Goal: Check status: Check status

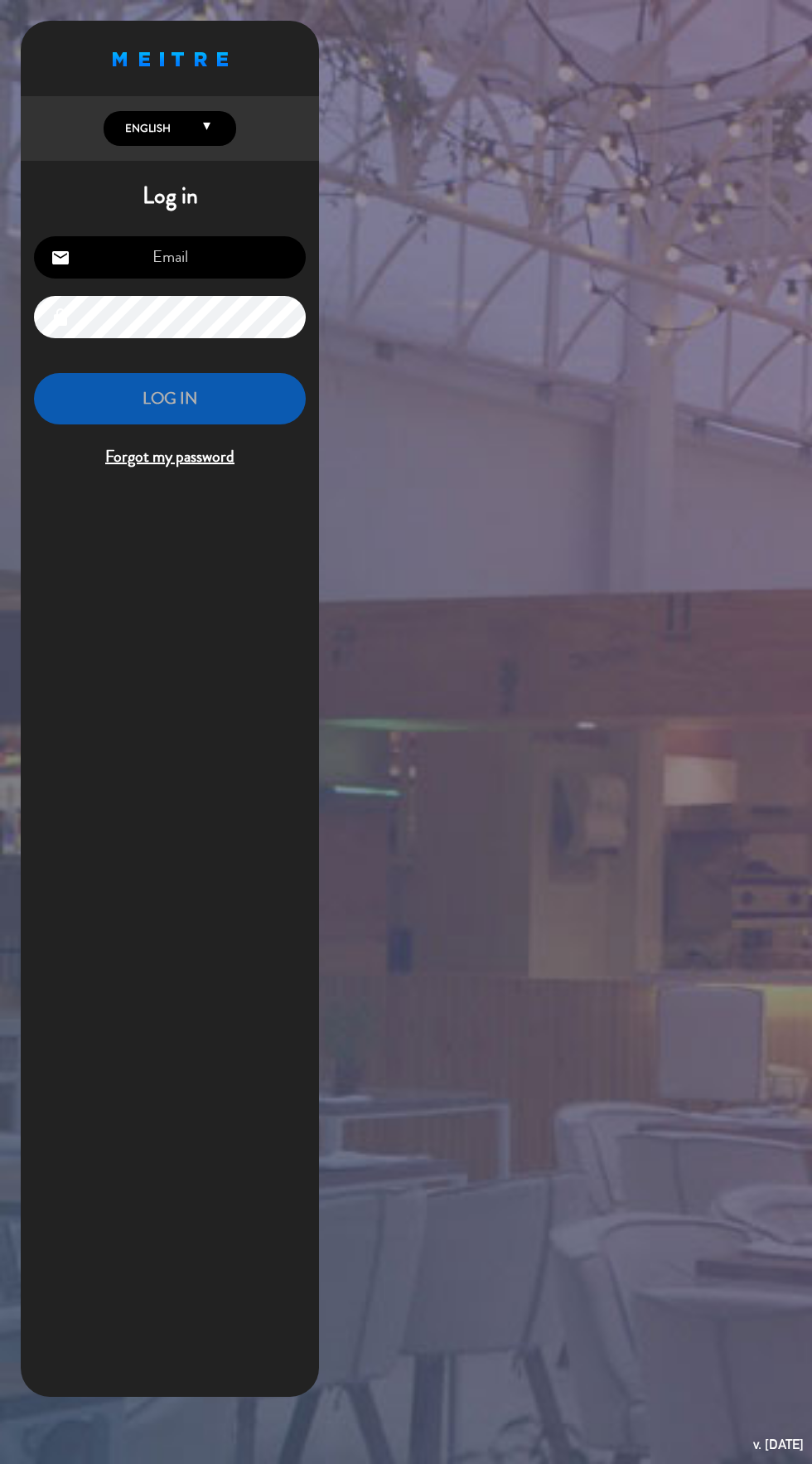
click at [158, 262] on input "email" at bounding box center [170, 257] width 272 height 43
type input "[EMAIL_ADDRESS][DOMAIN_NAME]"
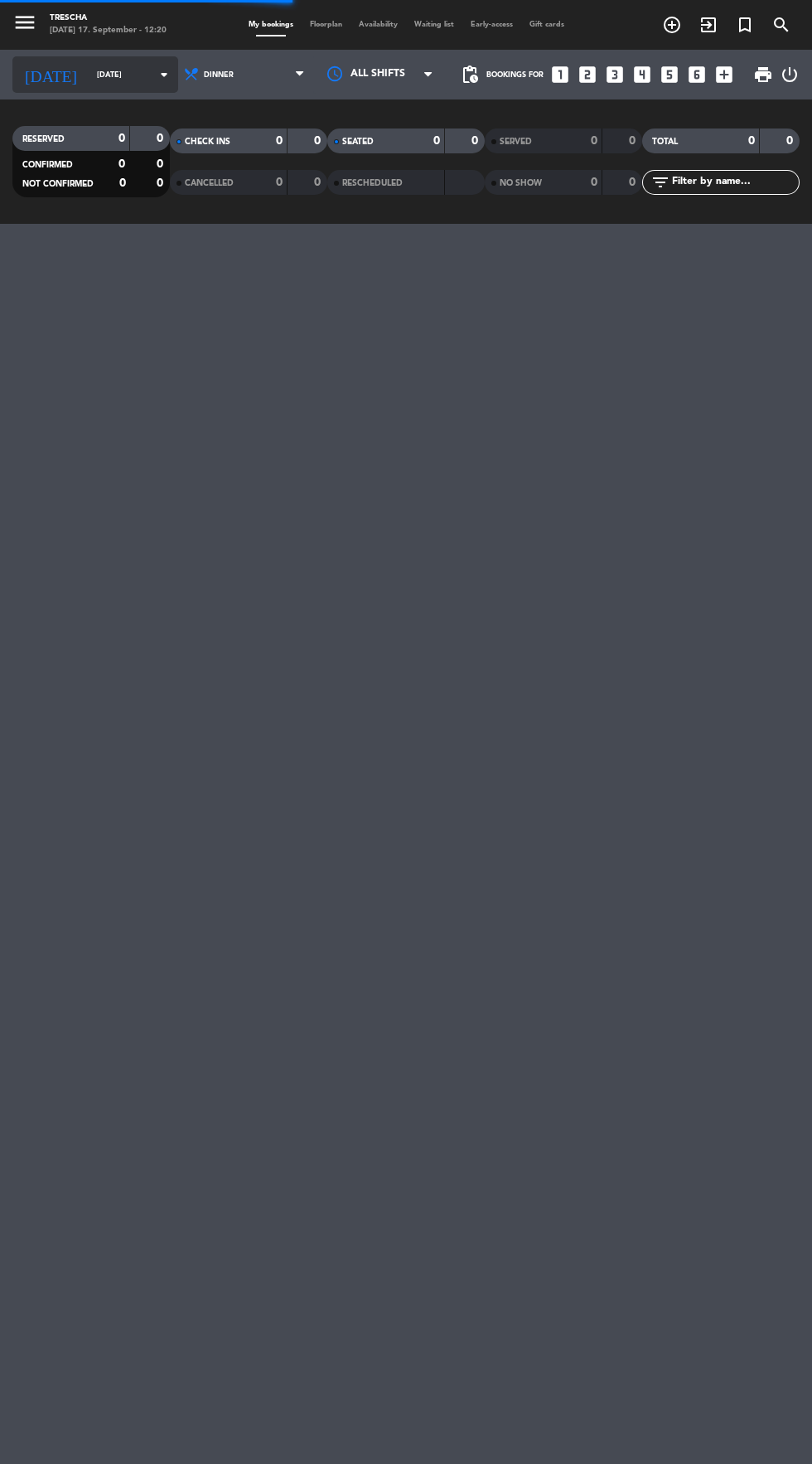
click at [89, 71] on input "[DATE]" at bounding box center [141, 75] width 104 height 26
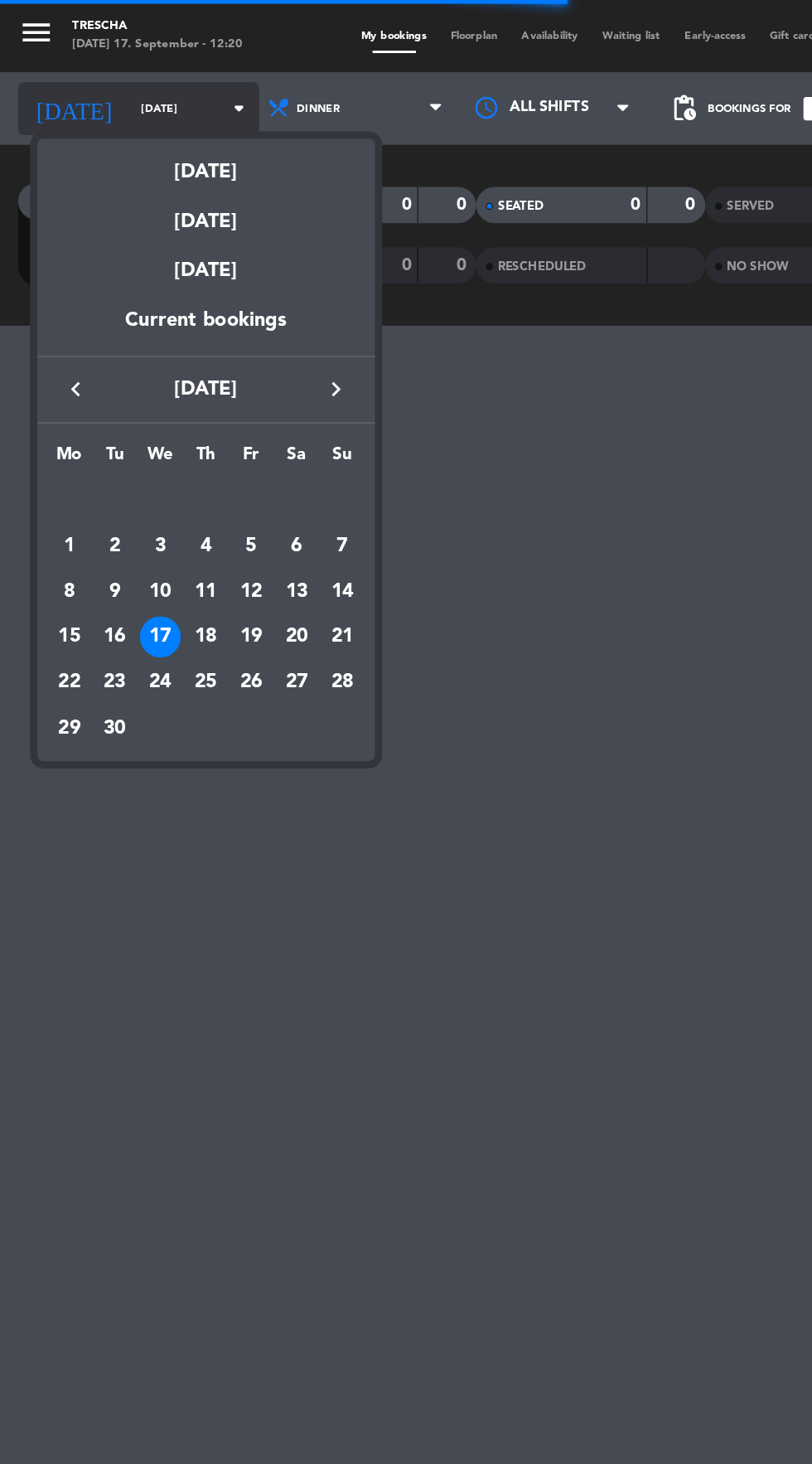
scroll to position [3, 0]
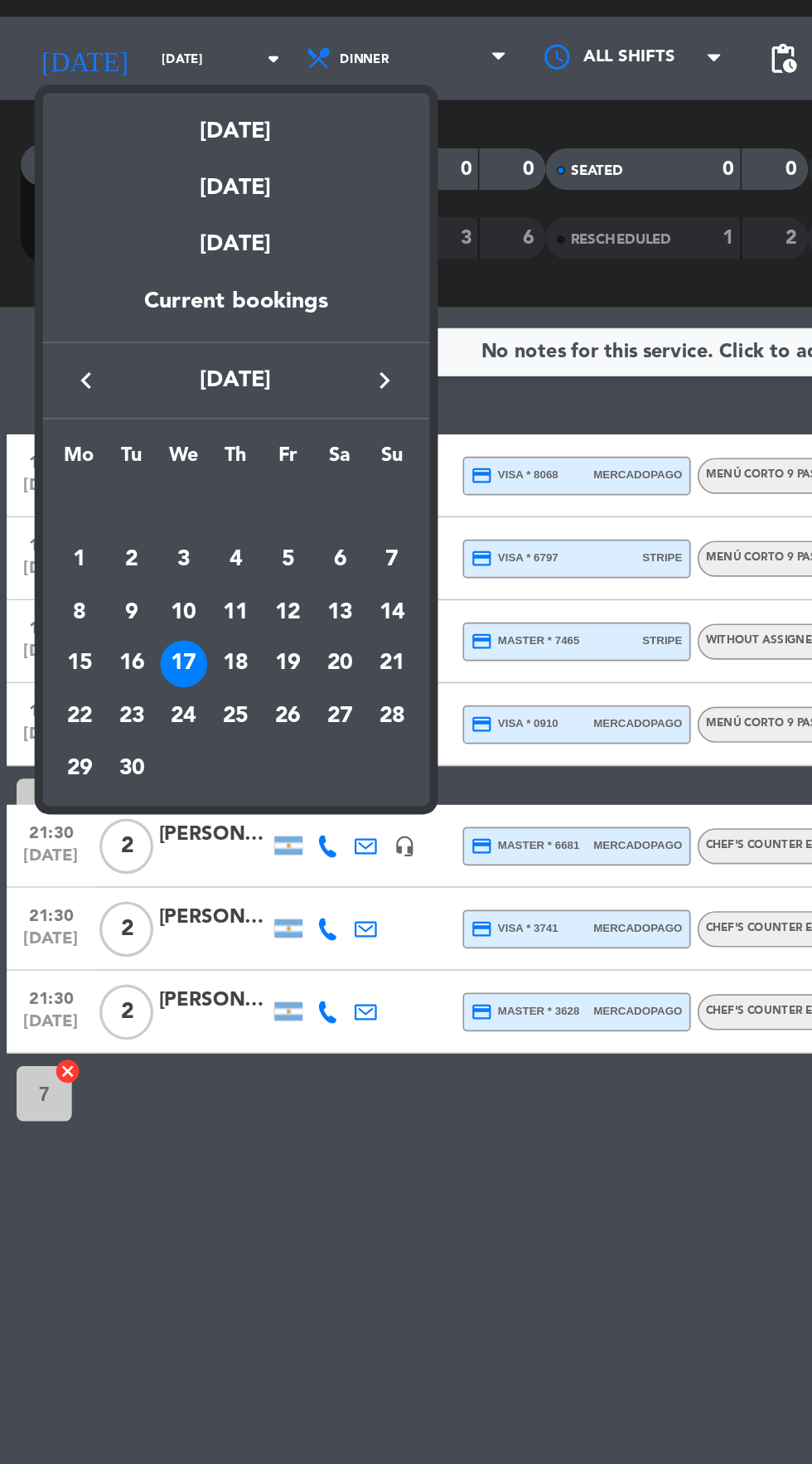
click at [187, 806] on div at bounding box center [406, 732] width 812 height 1464
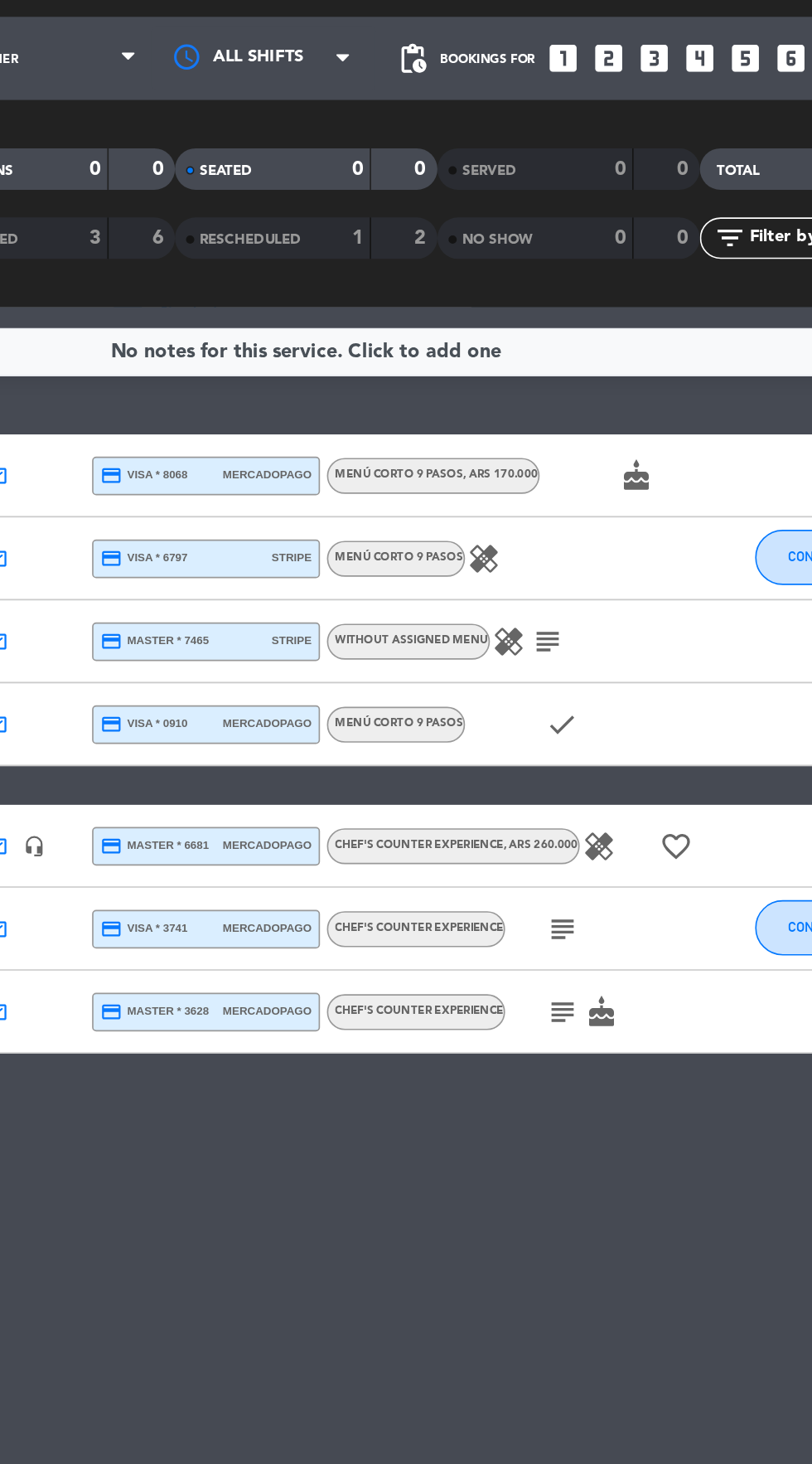
click at [513, 370] on icon "healing" at bounding box center [512, 374] width 20 height 20
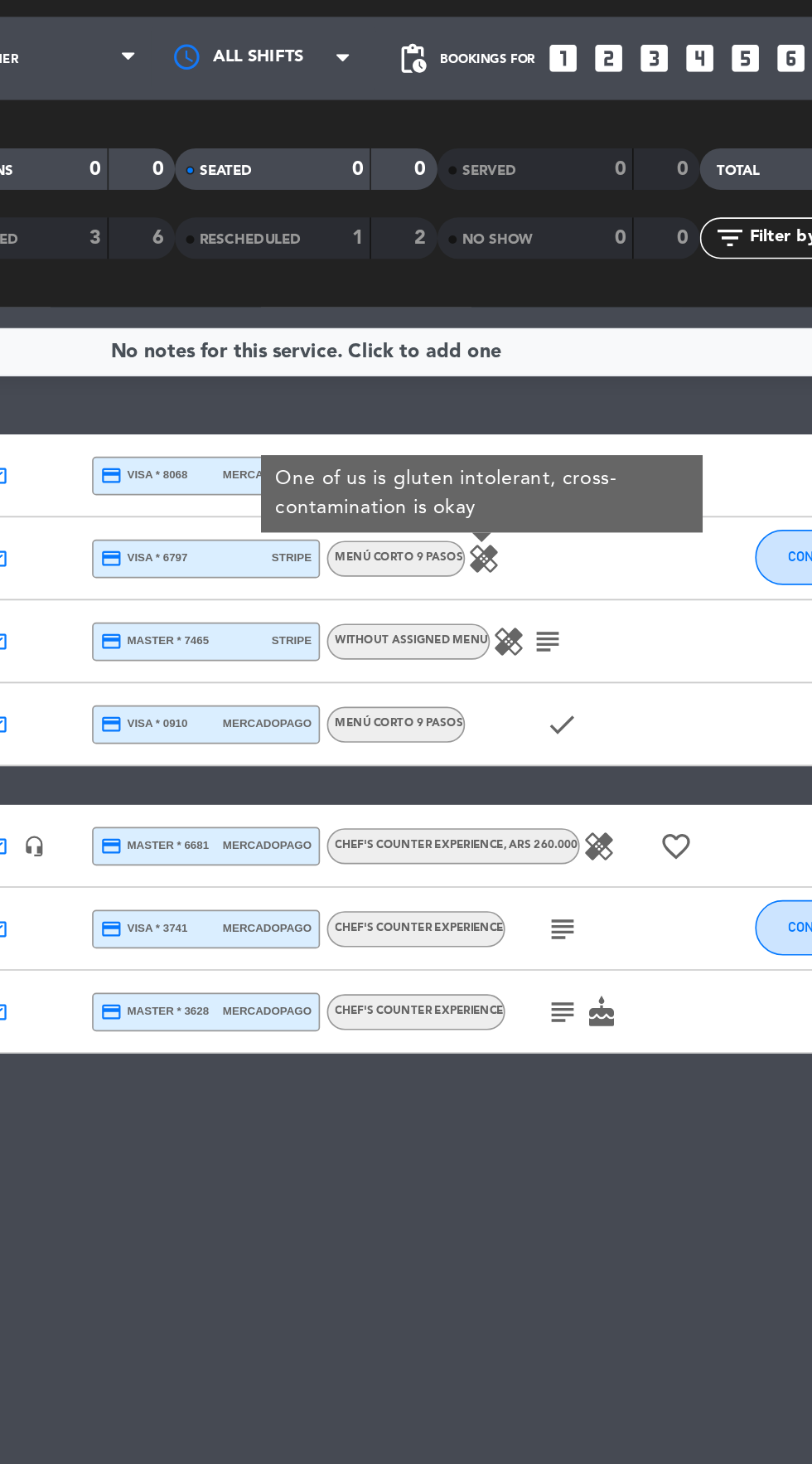
click at [526, 417] on icon "healing" at bounding box center [527, 424] width 20 height 20
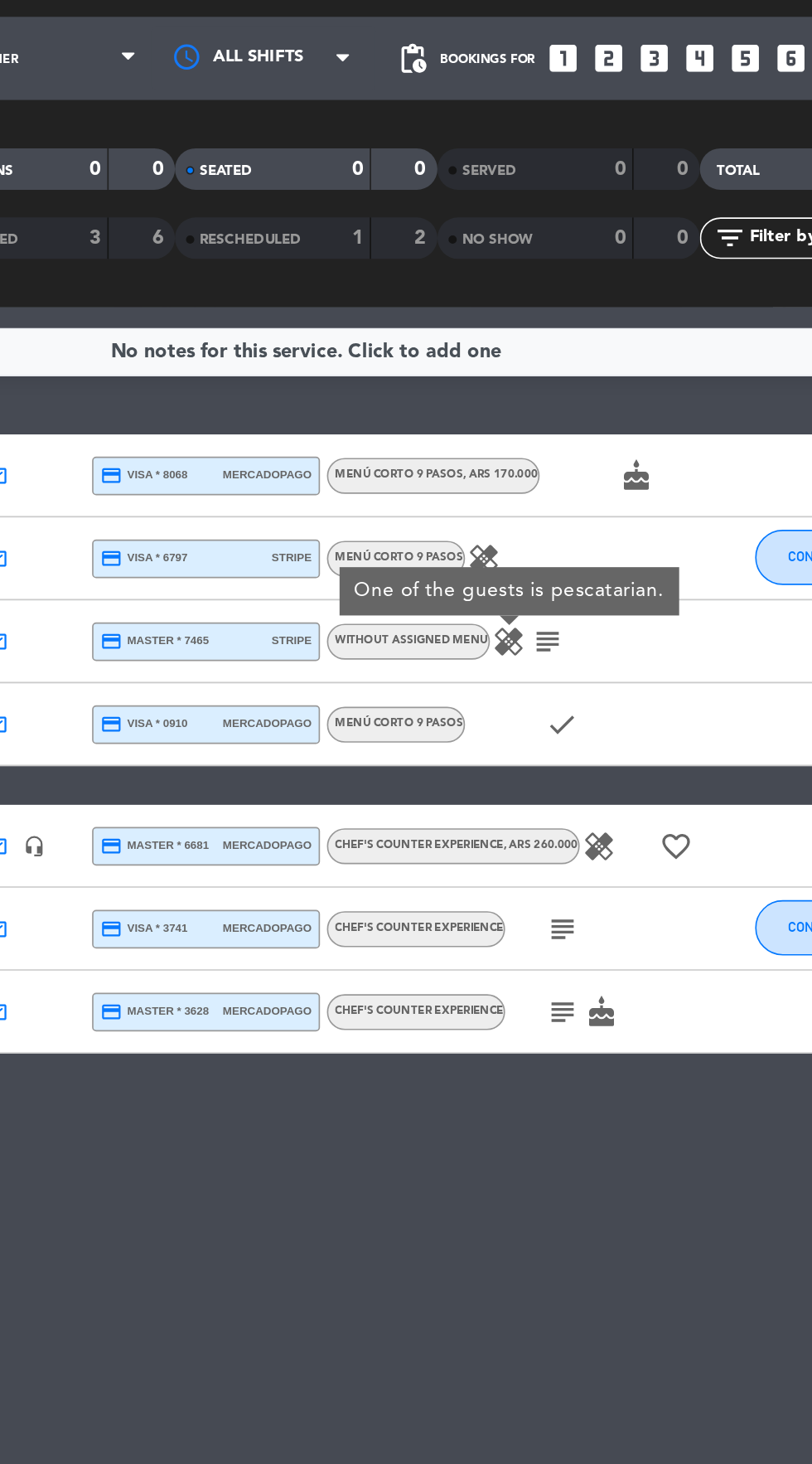
click at [509, 364] on icon "healing" at bounding box center [512, 374] width 20 height 20
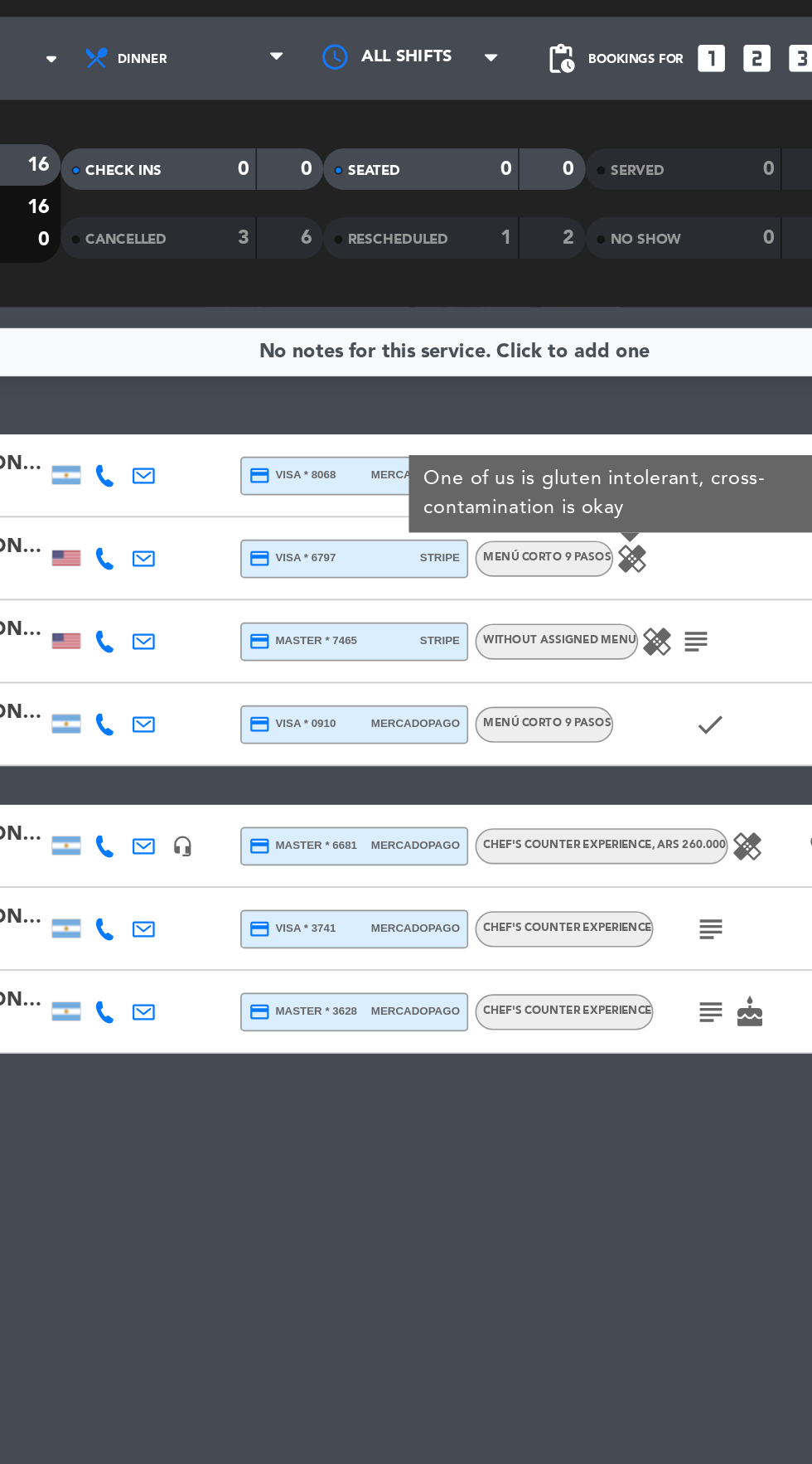
click at [581, 551] on icon "healing" at bounding box center [581, 547] width 20 height 20
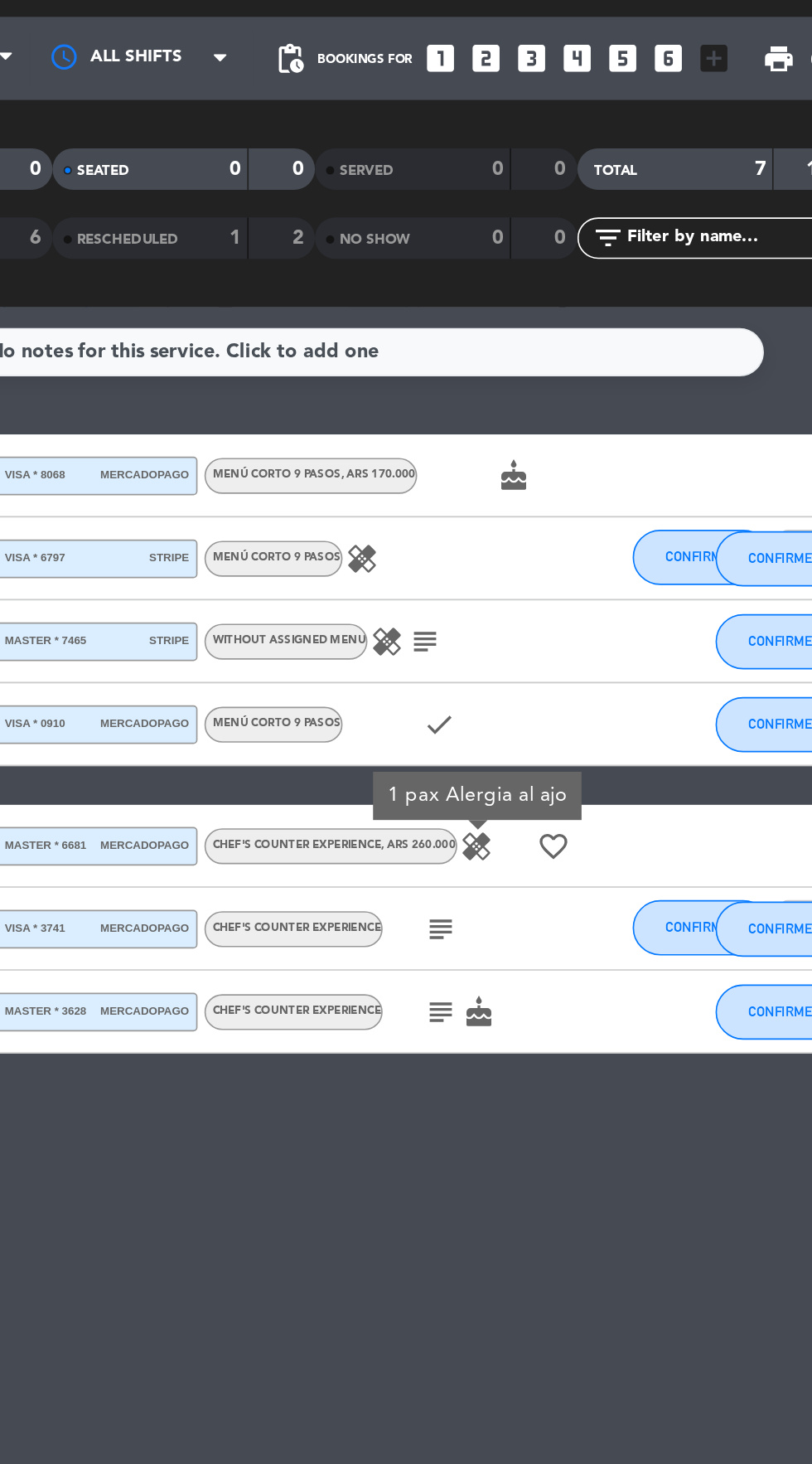
click at [560, 589] on icon "subject" at bounding box center [560, 597] width 20 height 20
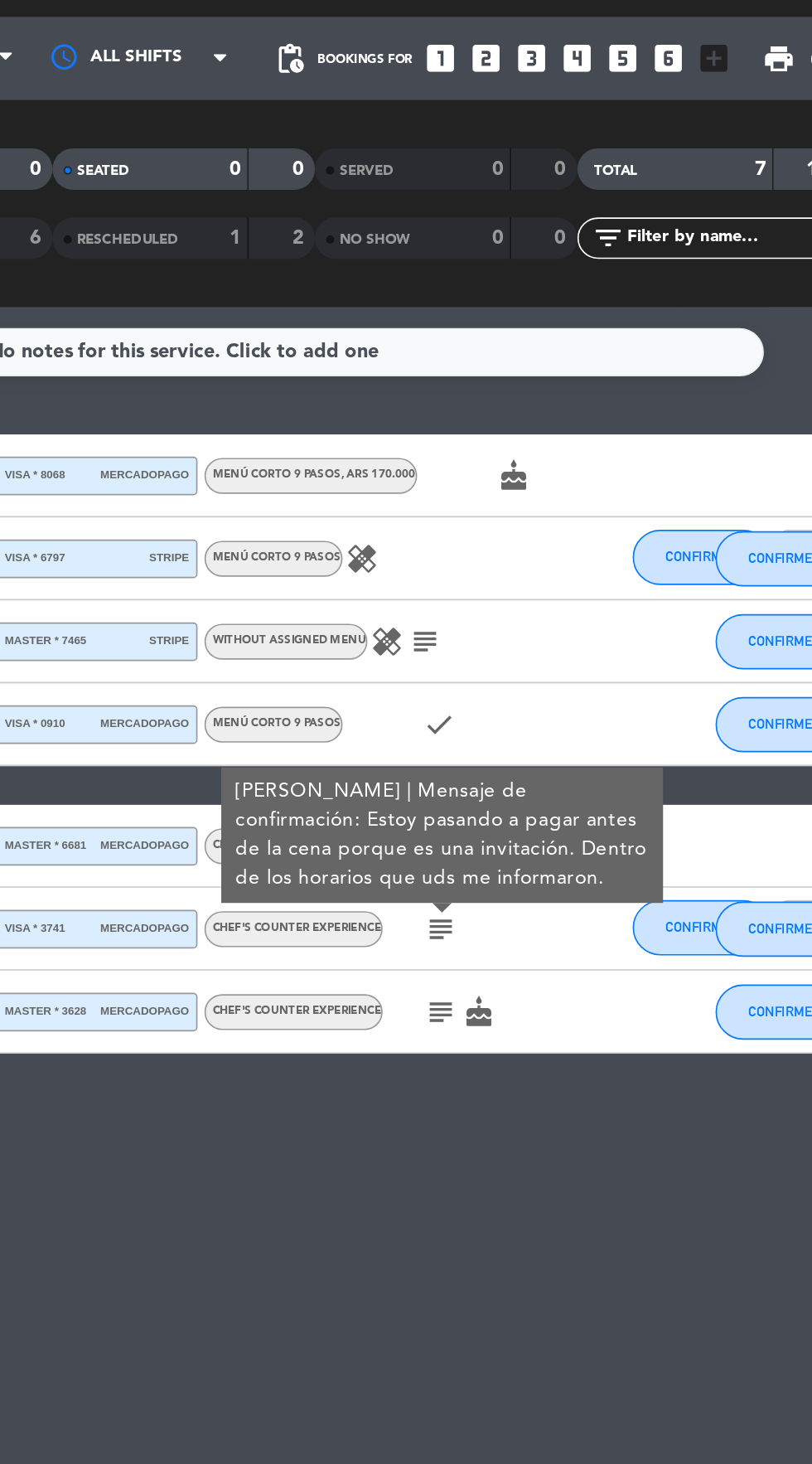
click at [562, 637] on icon "subject" at bounding box center [560, 646] width 20 height 20
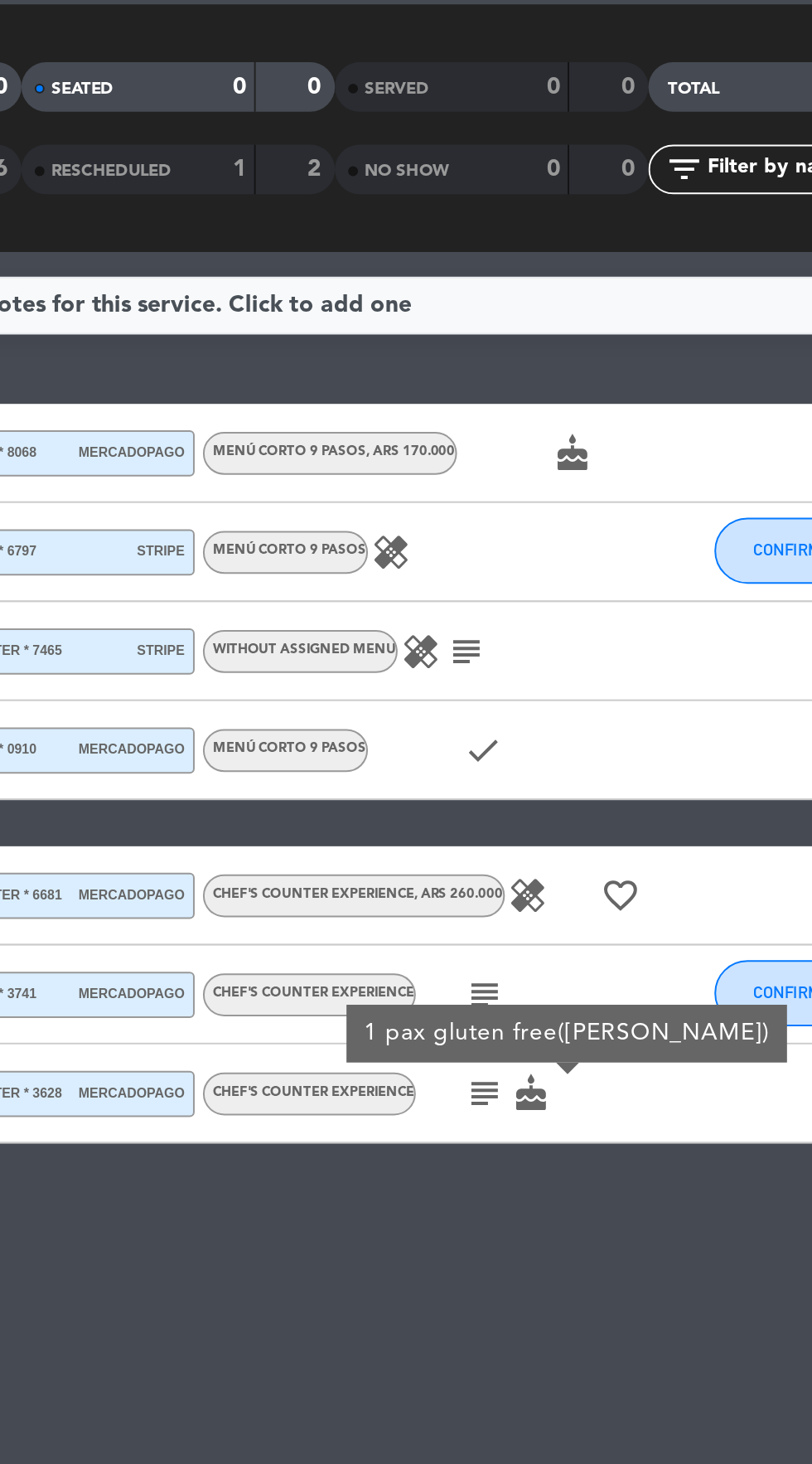
click at [516, 378] on icon "healing" at bounding box center [512, 374] width 20 height 20
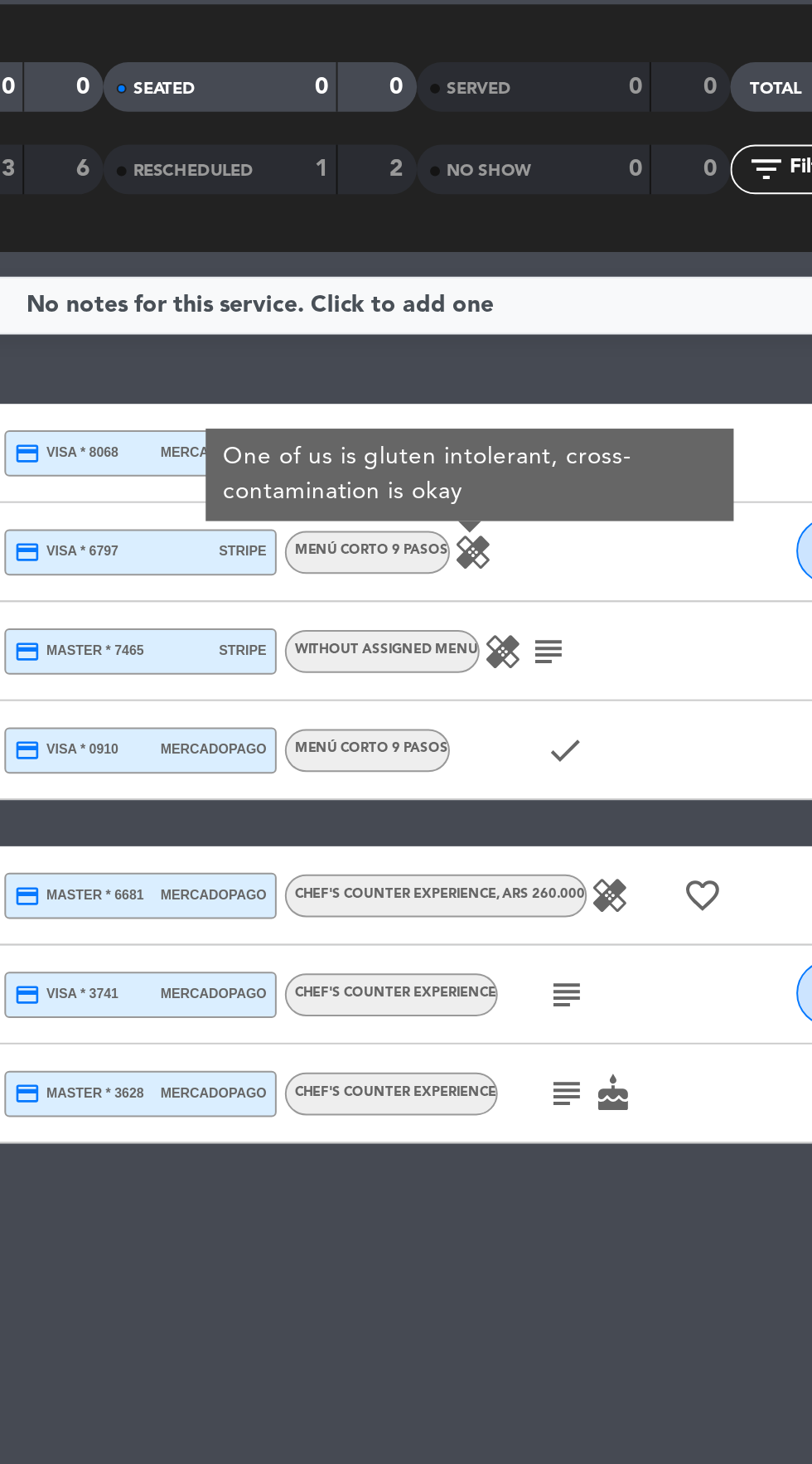
click at [544, 423] on icon "subject" at bounding box center [551, 424] width 20 height 20
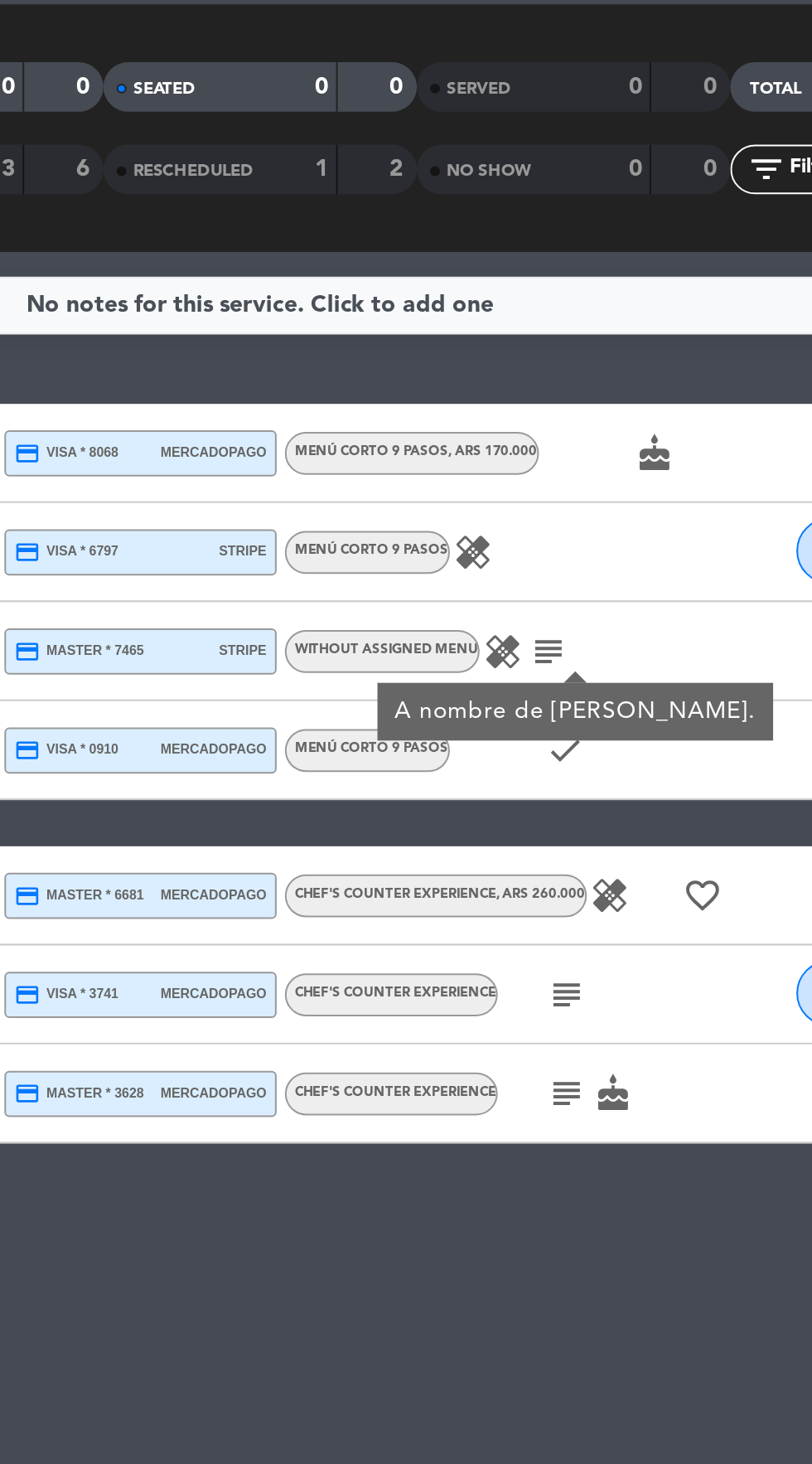
click at [563, 473] on icon "check" at bounding box center [559, 473] width 20 height 20
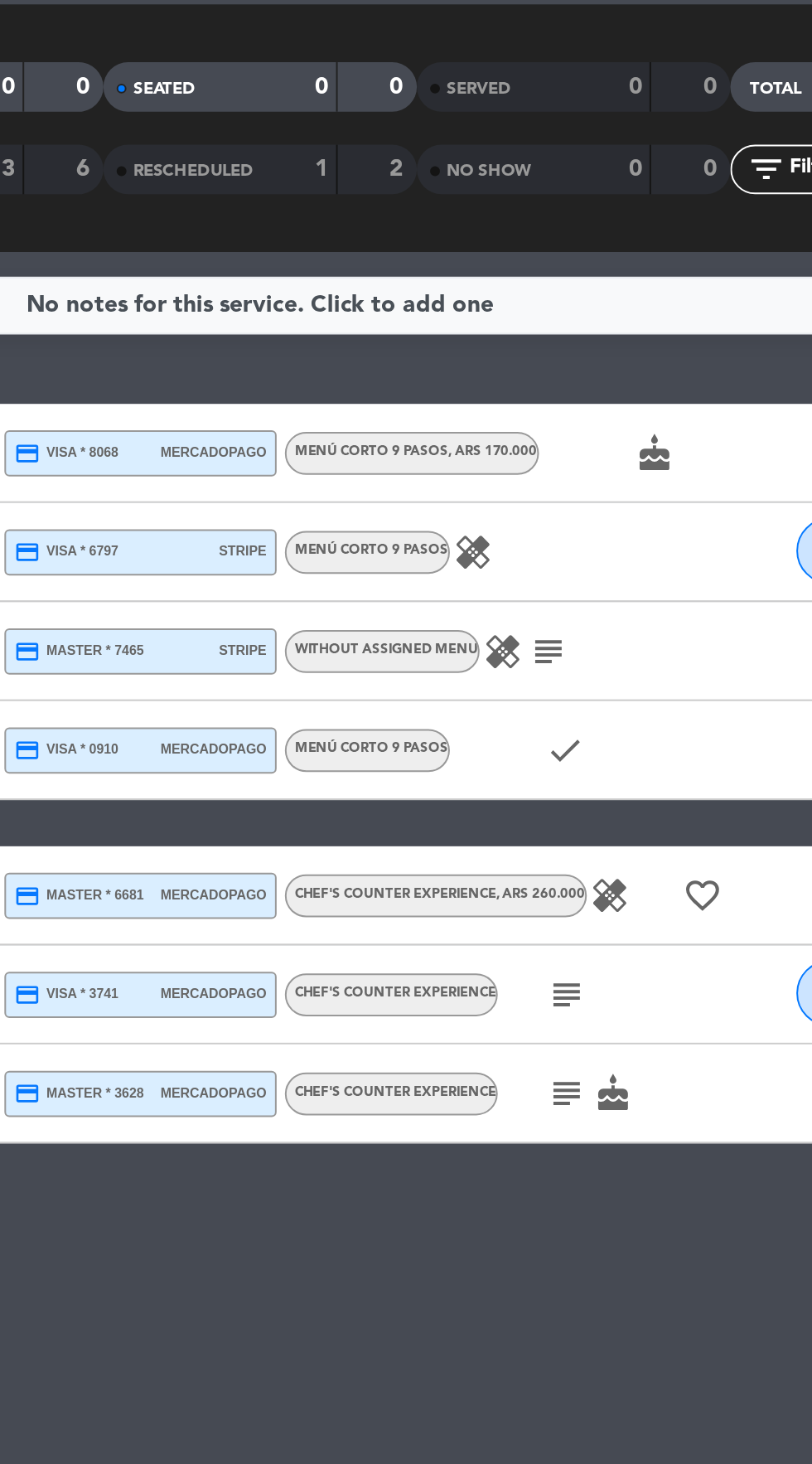
click at [523, 415] on icon "healing" at bounding box center [527, 424] width 20 height 20
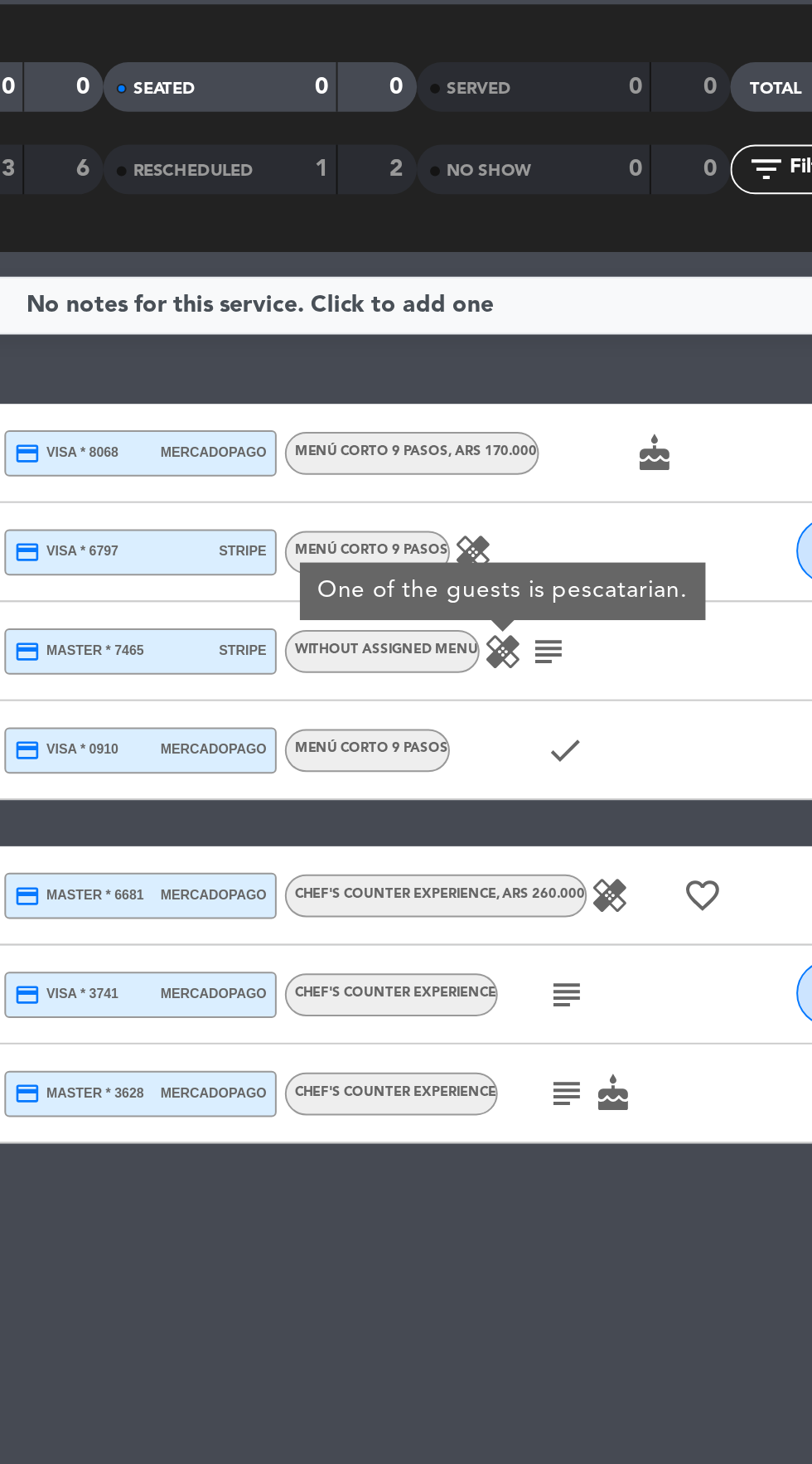
click at [510, 364] on icon "healing" at bounding box center [512, 374] width 20 height 20
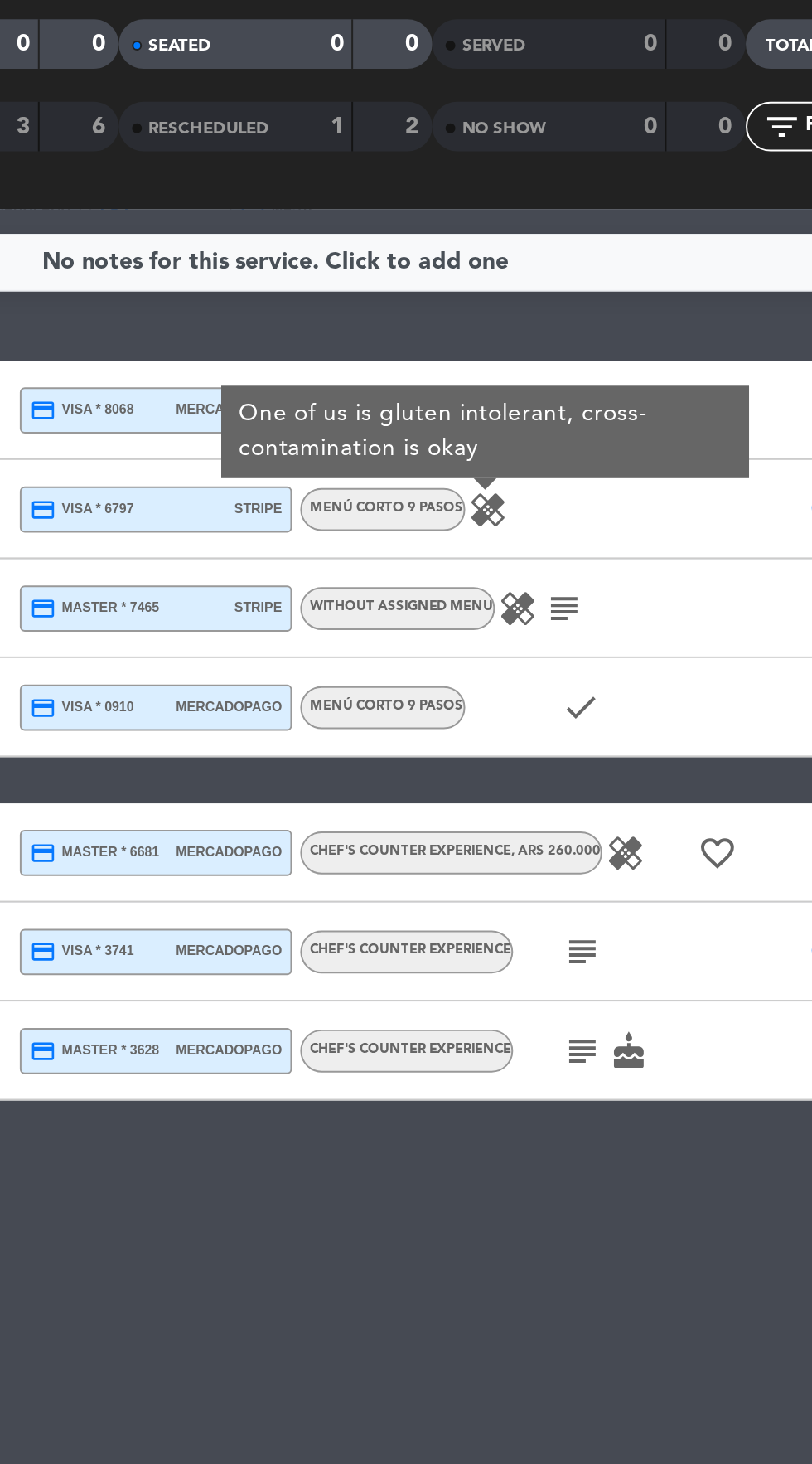
click at [586, 548] on icon "healing" at bounding box center [581, 547] width 20 height 20
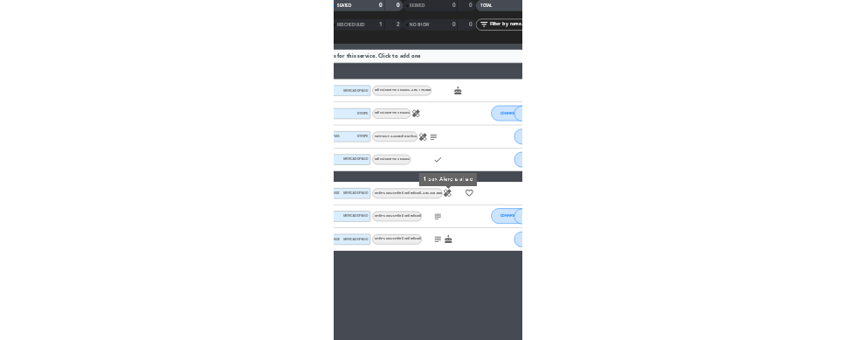
scroll to position [0, 0]
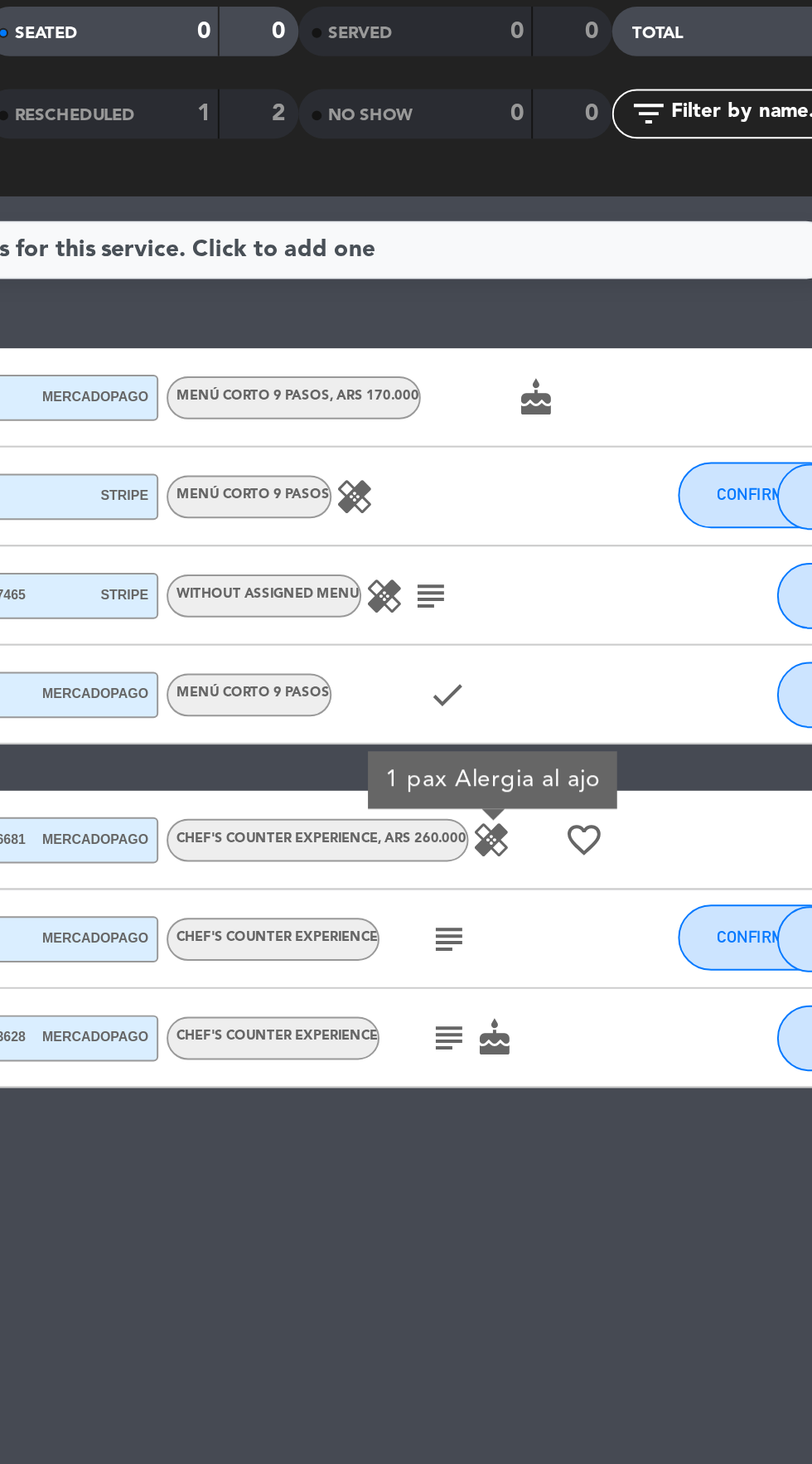
click at [568, 598] on icon "subject" at bounding box center [560, 597] width 20 height 20
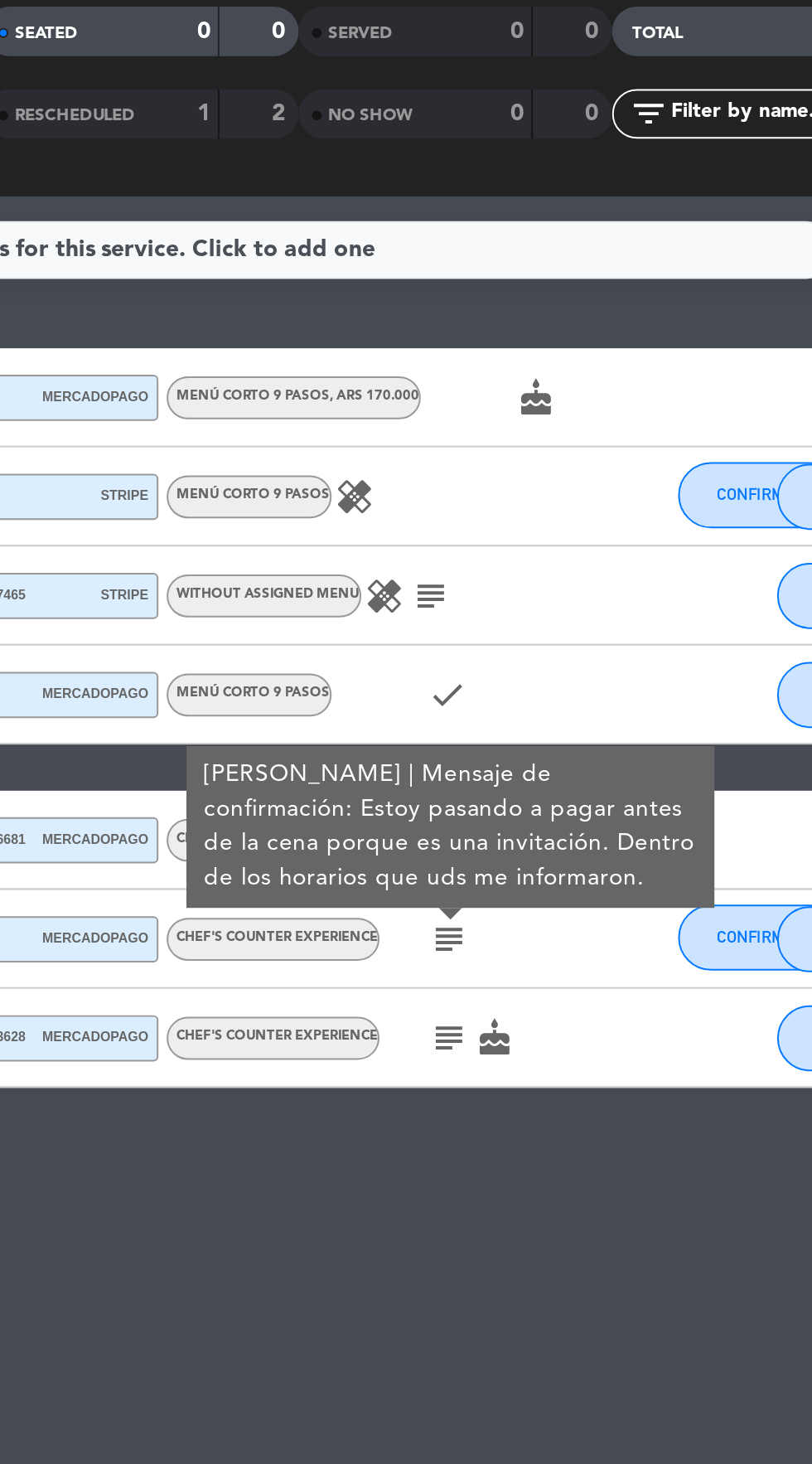
click at [581, 648] on icon "cake" at bounding box center [583, 646] width 20 height 20
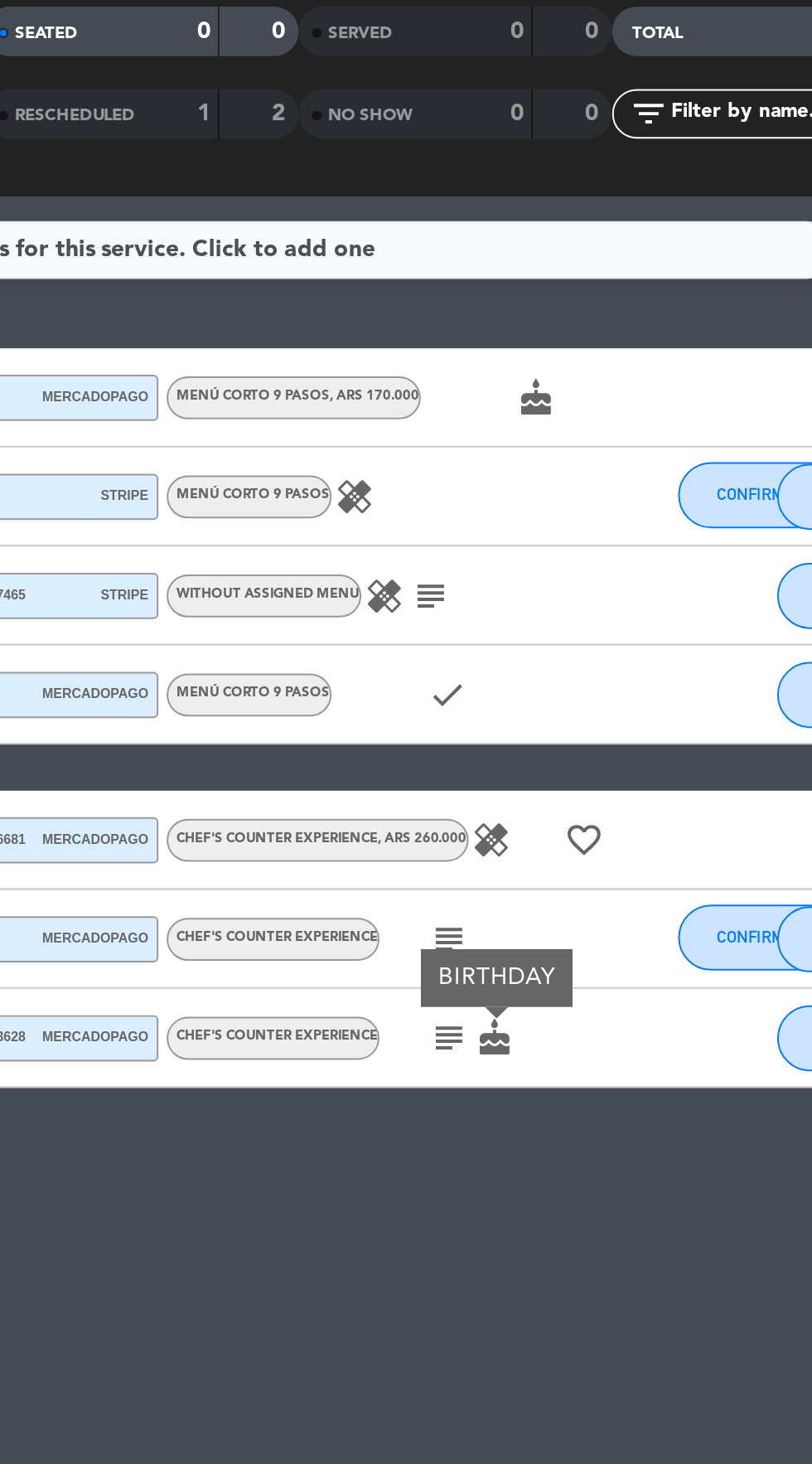
click at [551, 647] on icon "subject" at bounding box center [560, 646] width 20 height 20
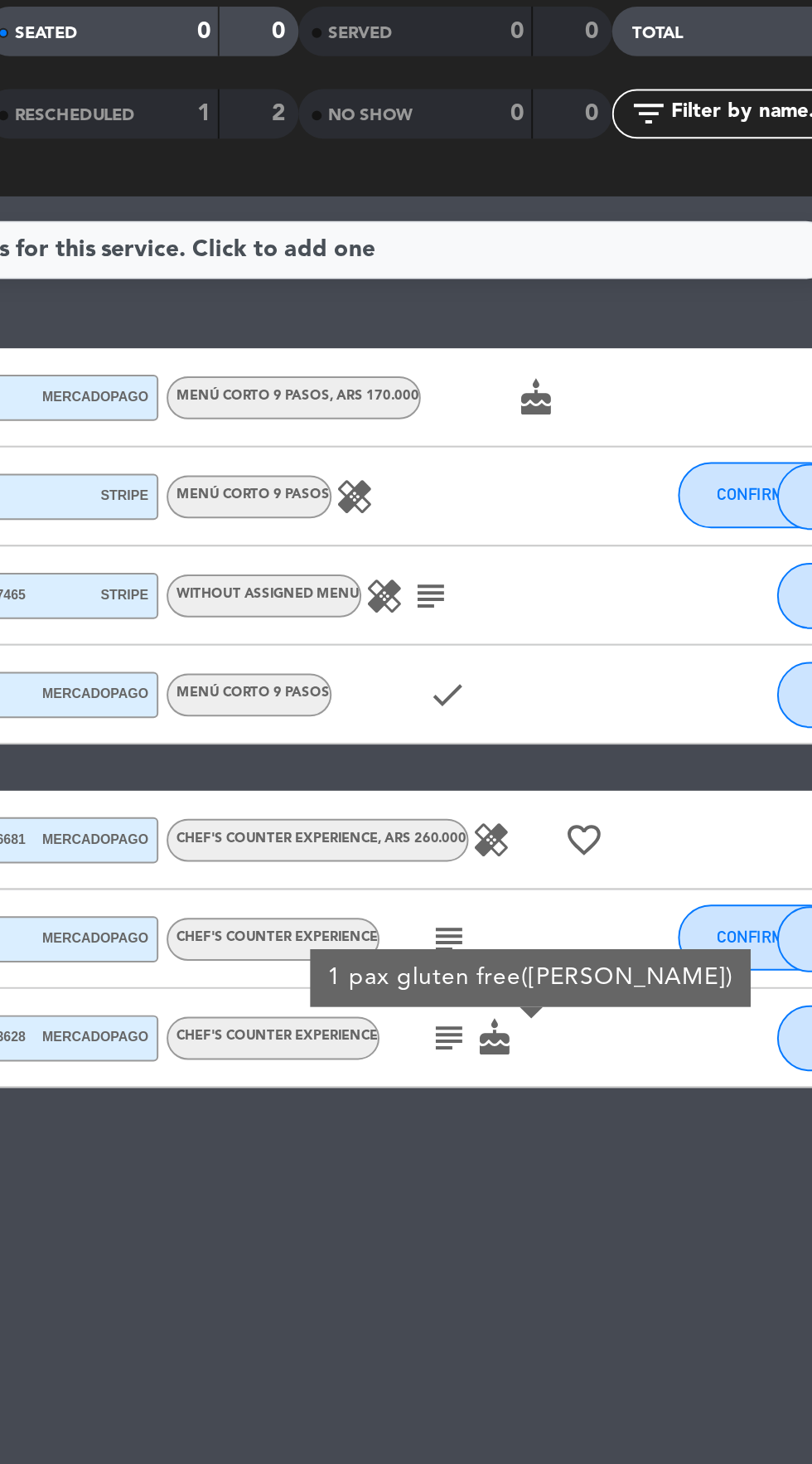
click at [634, 547] on icon "favorite_border" at bounding box center [628, 547] width 20 height 20
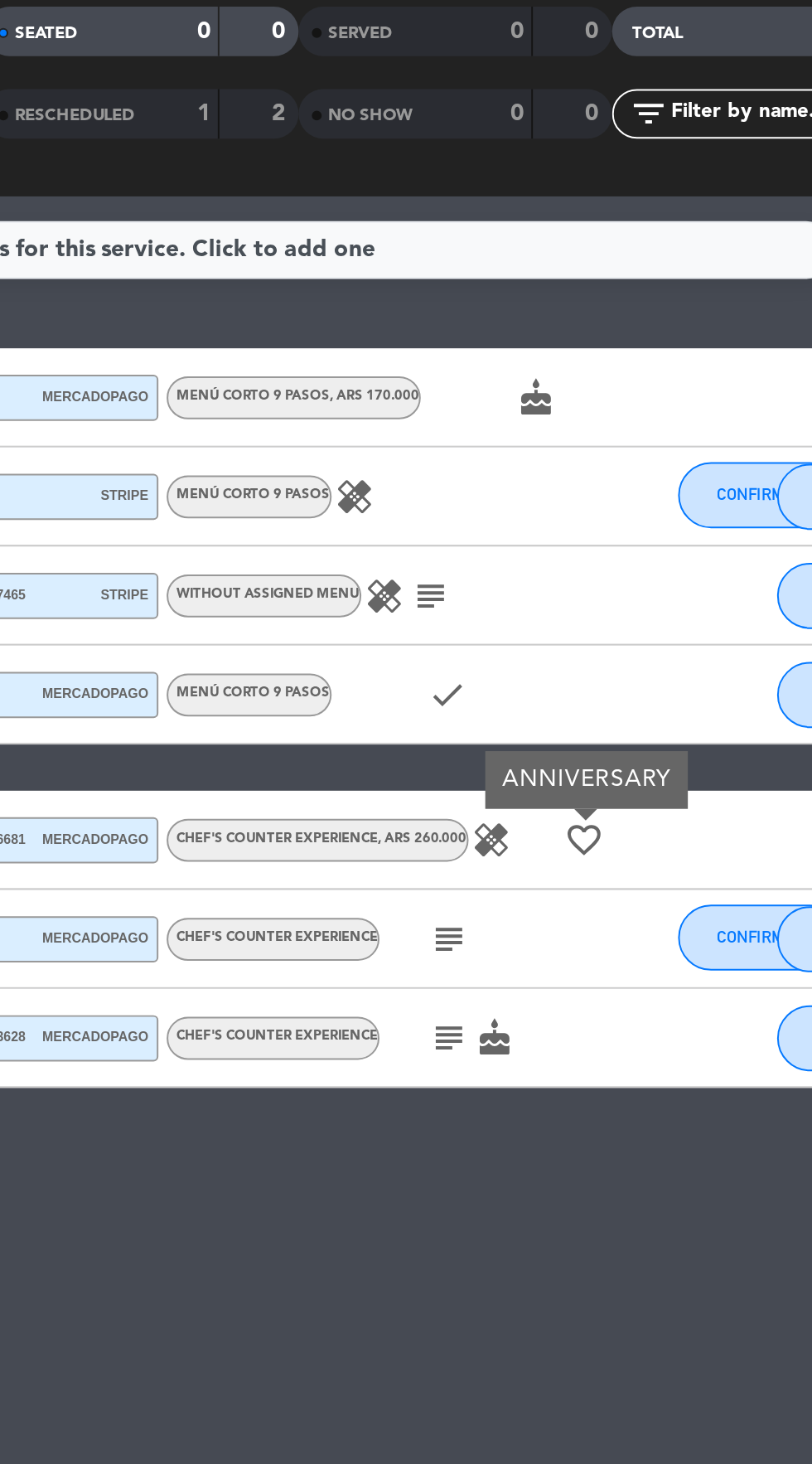
click at [553, 650] on icon "subject" at bounding box center [560, 646] width 20 height 20
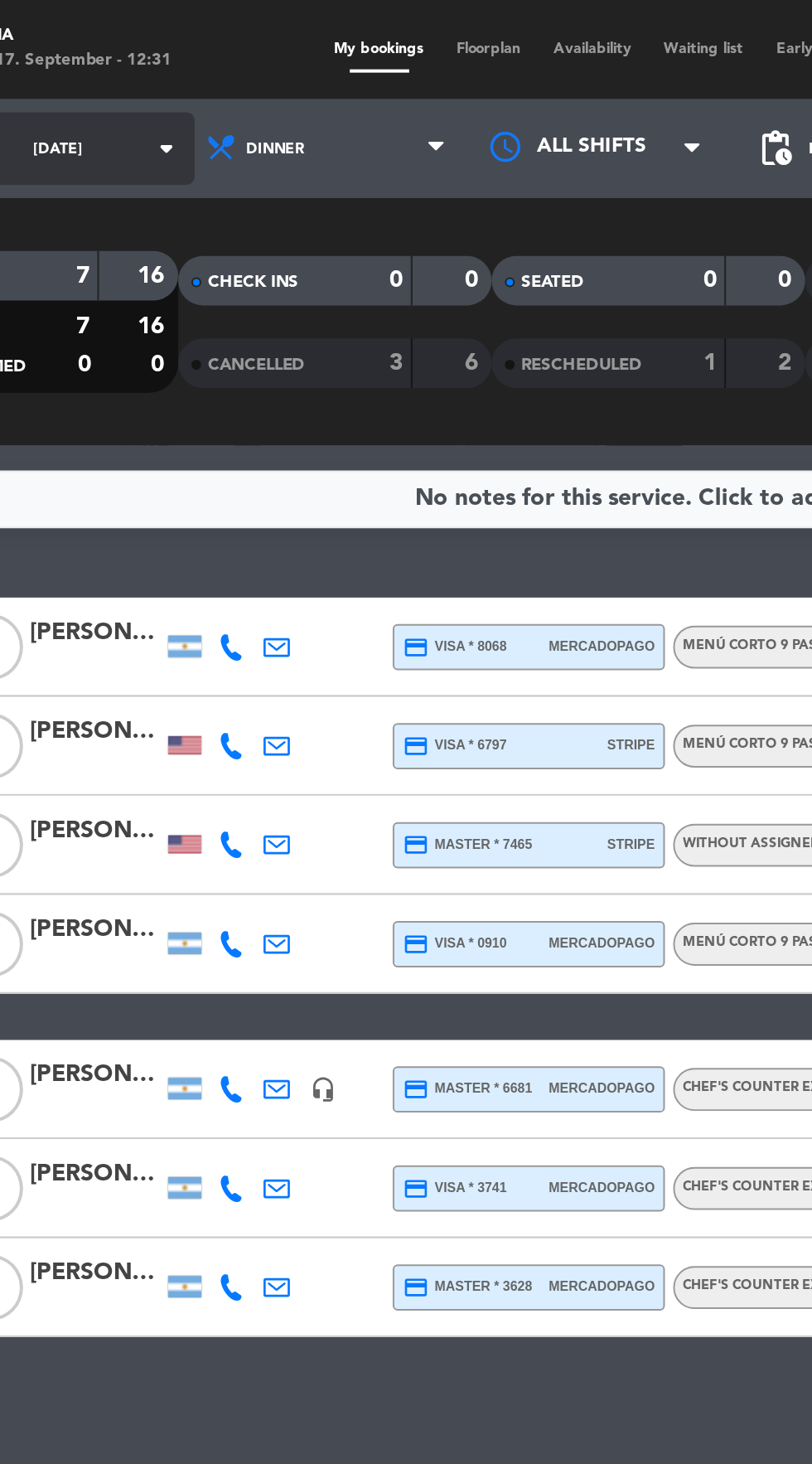
click at [102, 85] on input "[DATE]" at bounding box center [141, 75] width 104 height 26
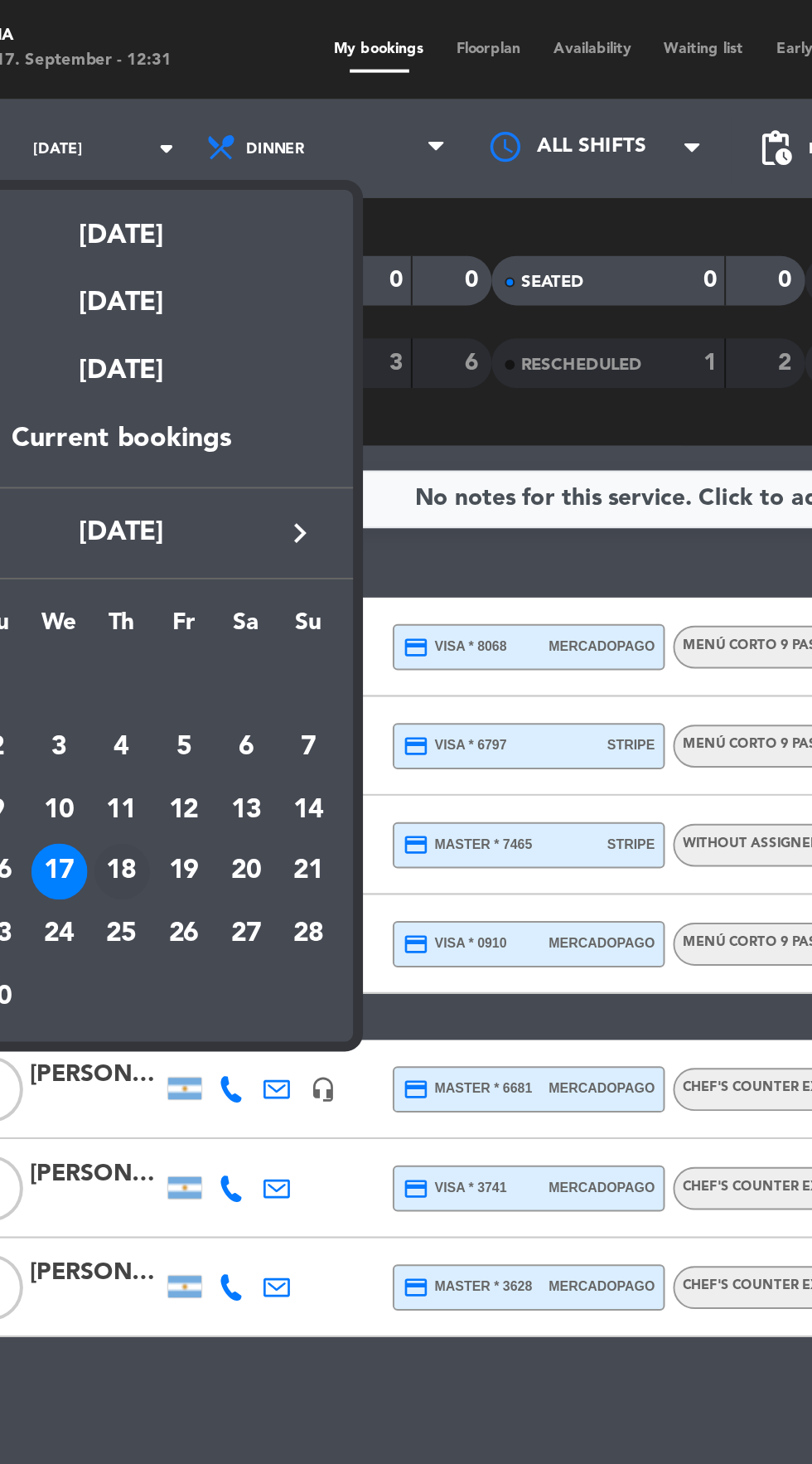
click at [141, 439] on div "18" at bounding box center [142, 438] width 28 height 28
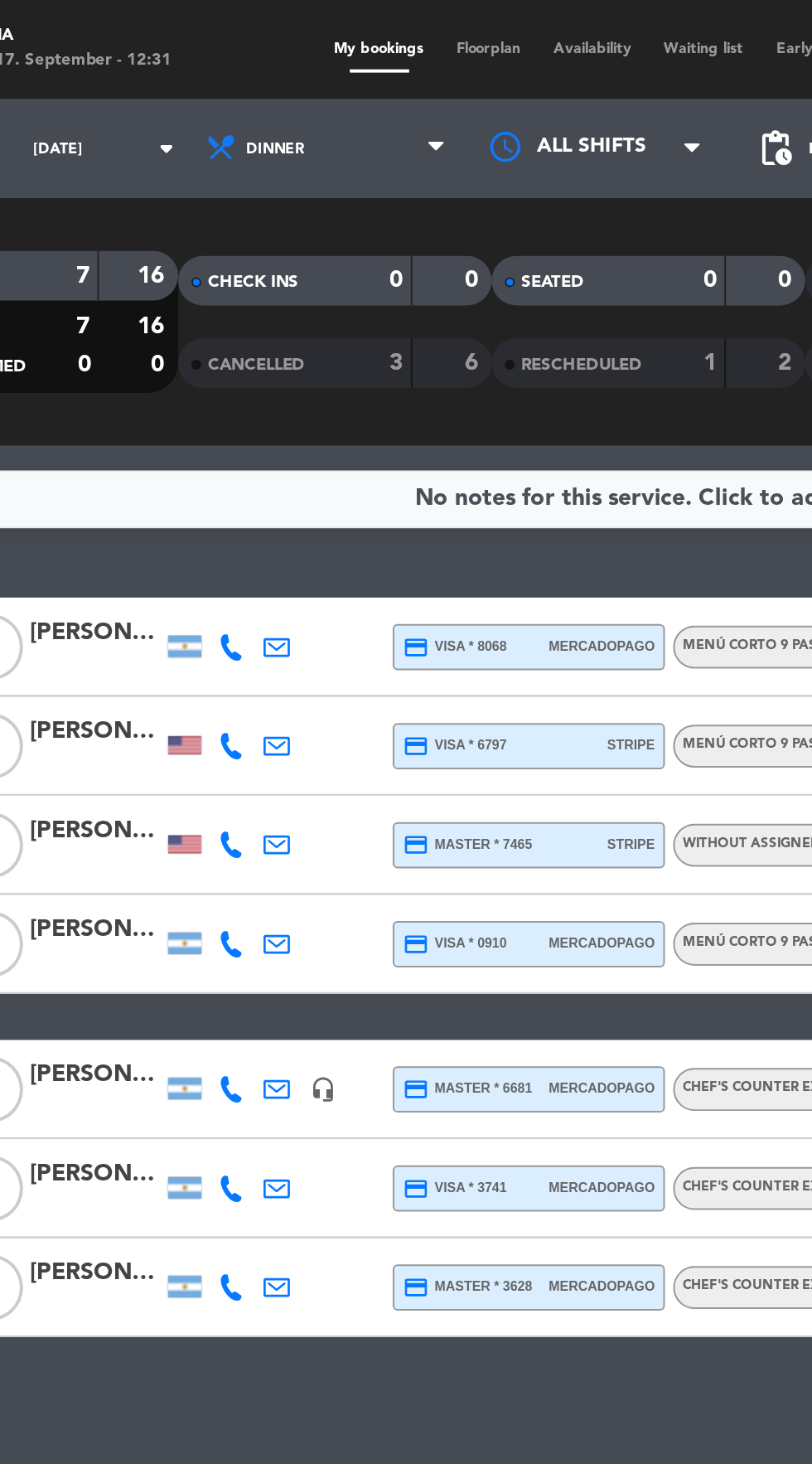
type input "[DATE]"
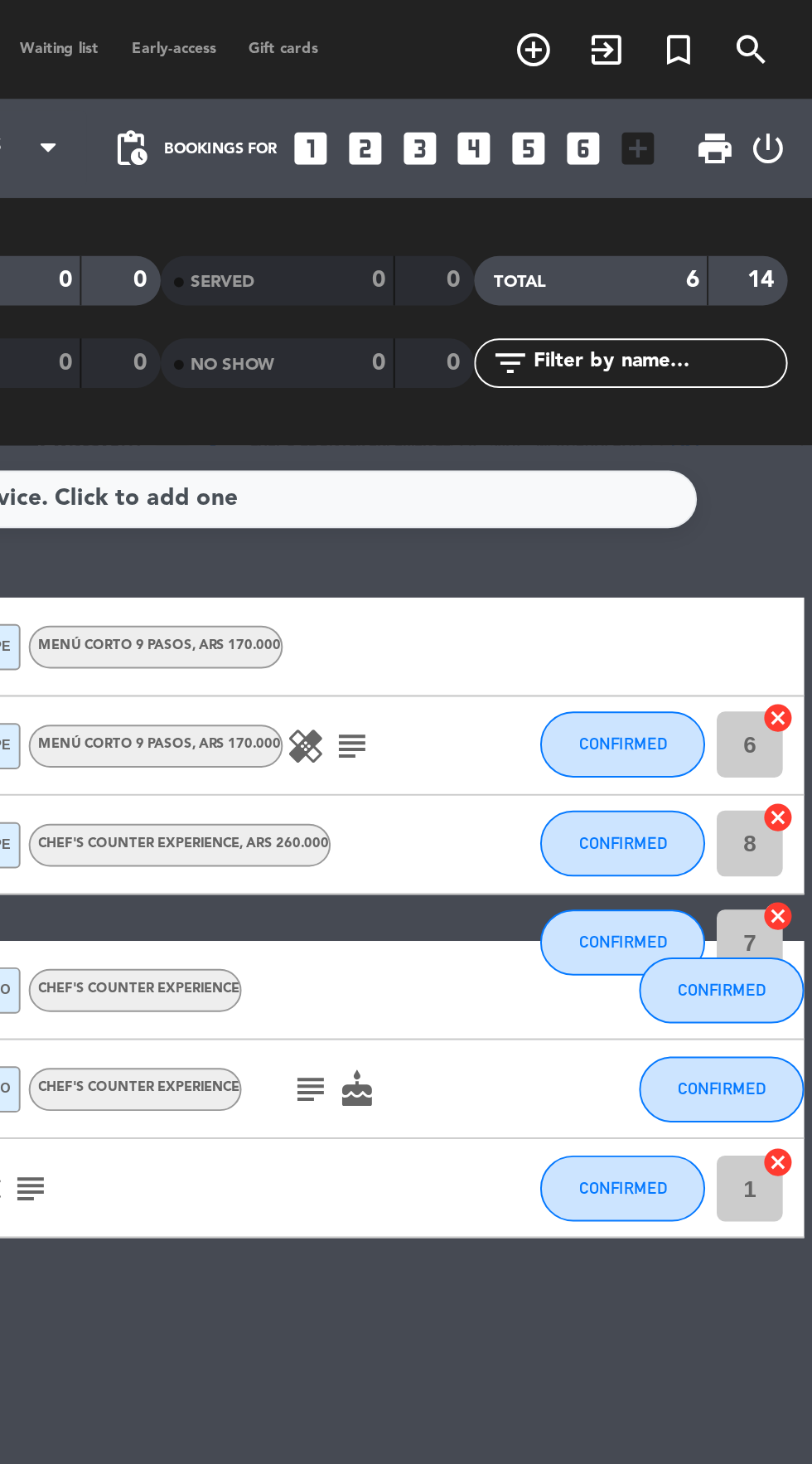
click at [555, 368] on icon "healing" at bounding box center [558, 374] width 20 height 20
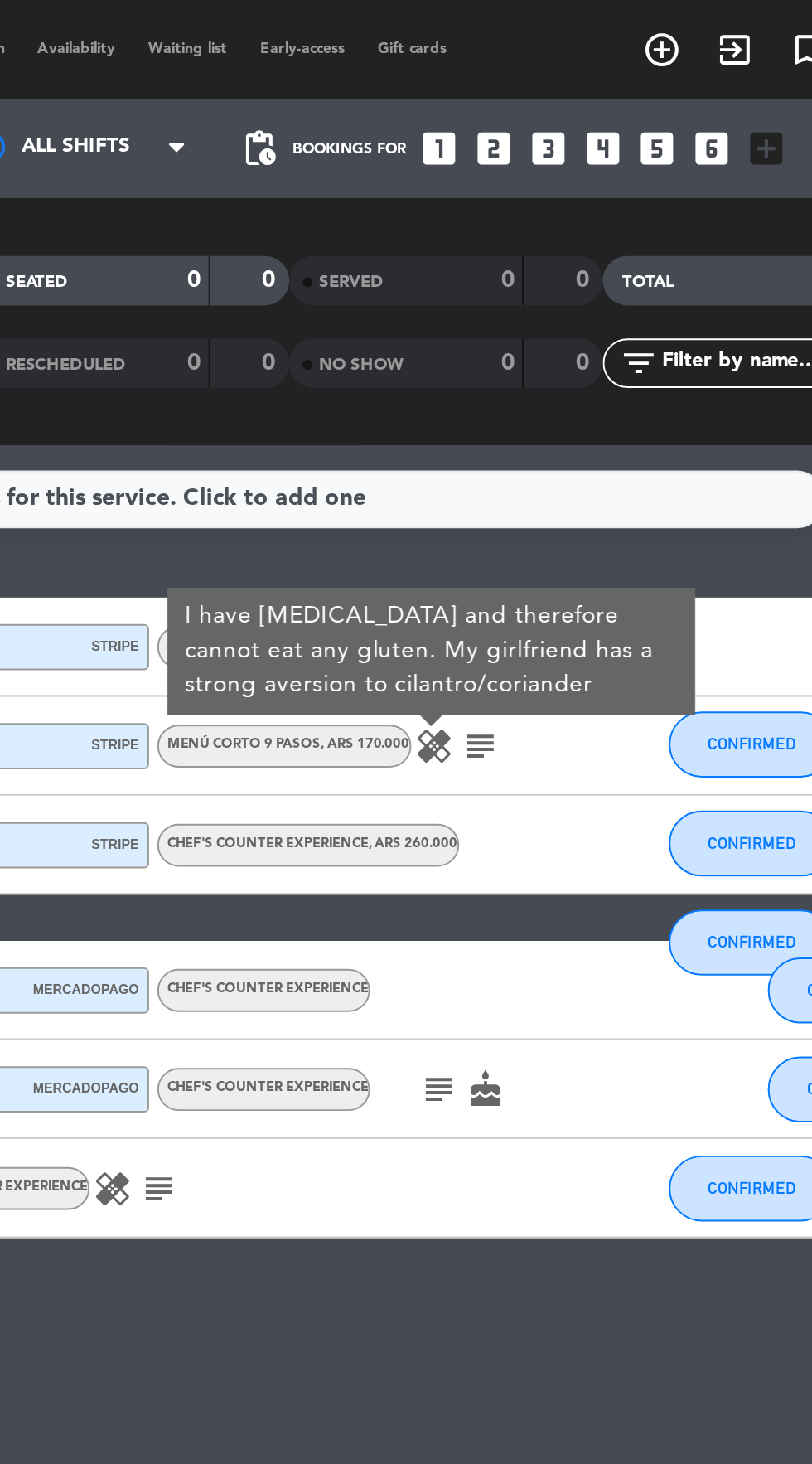
click at [561, 547] on icon "subject" at bounding box center [560, 547] width 20 height 20
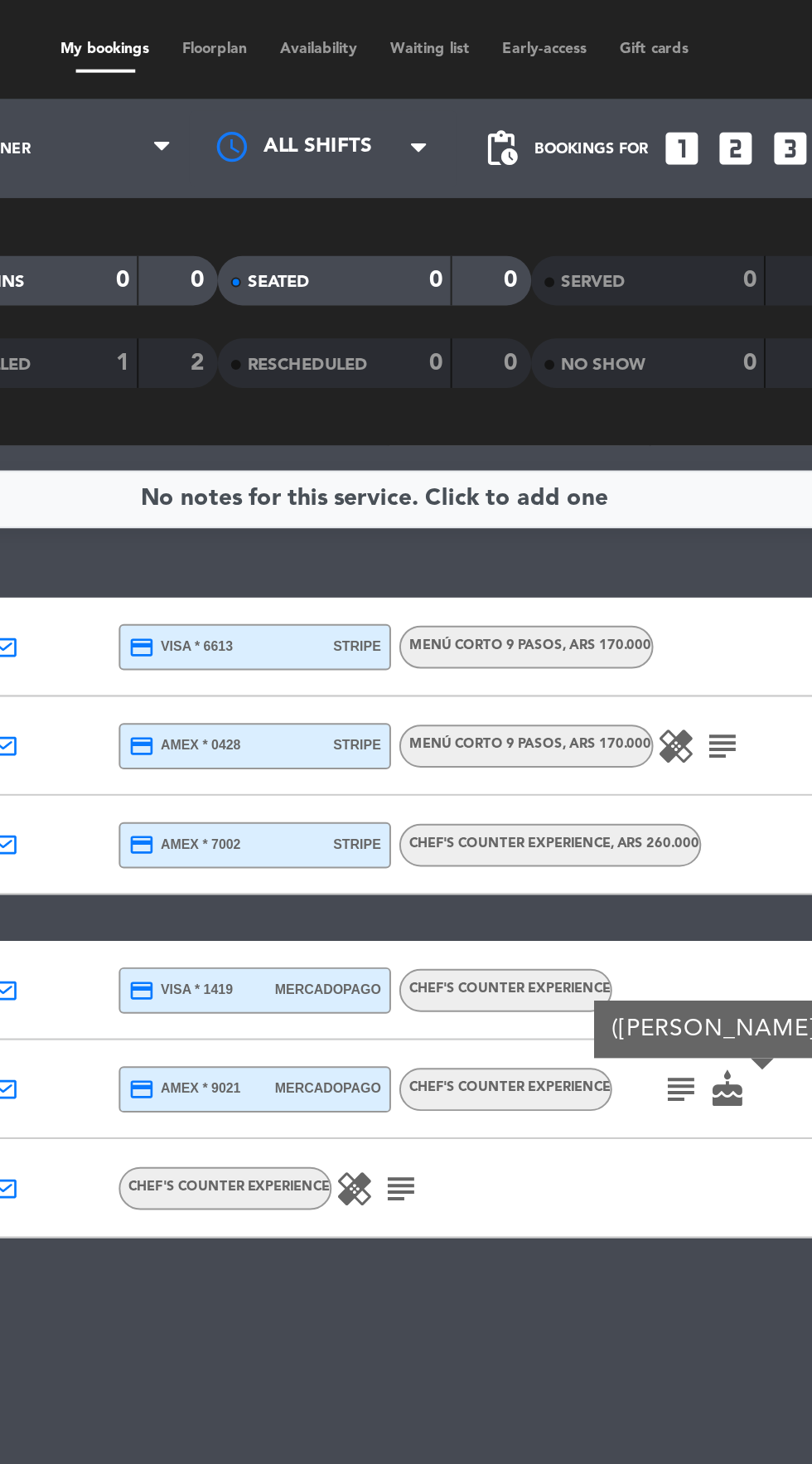
click at [537, 374] on span ", ARS 170.000" at bounding box center [523, 374] width 45 height 7
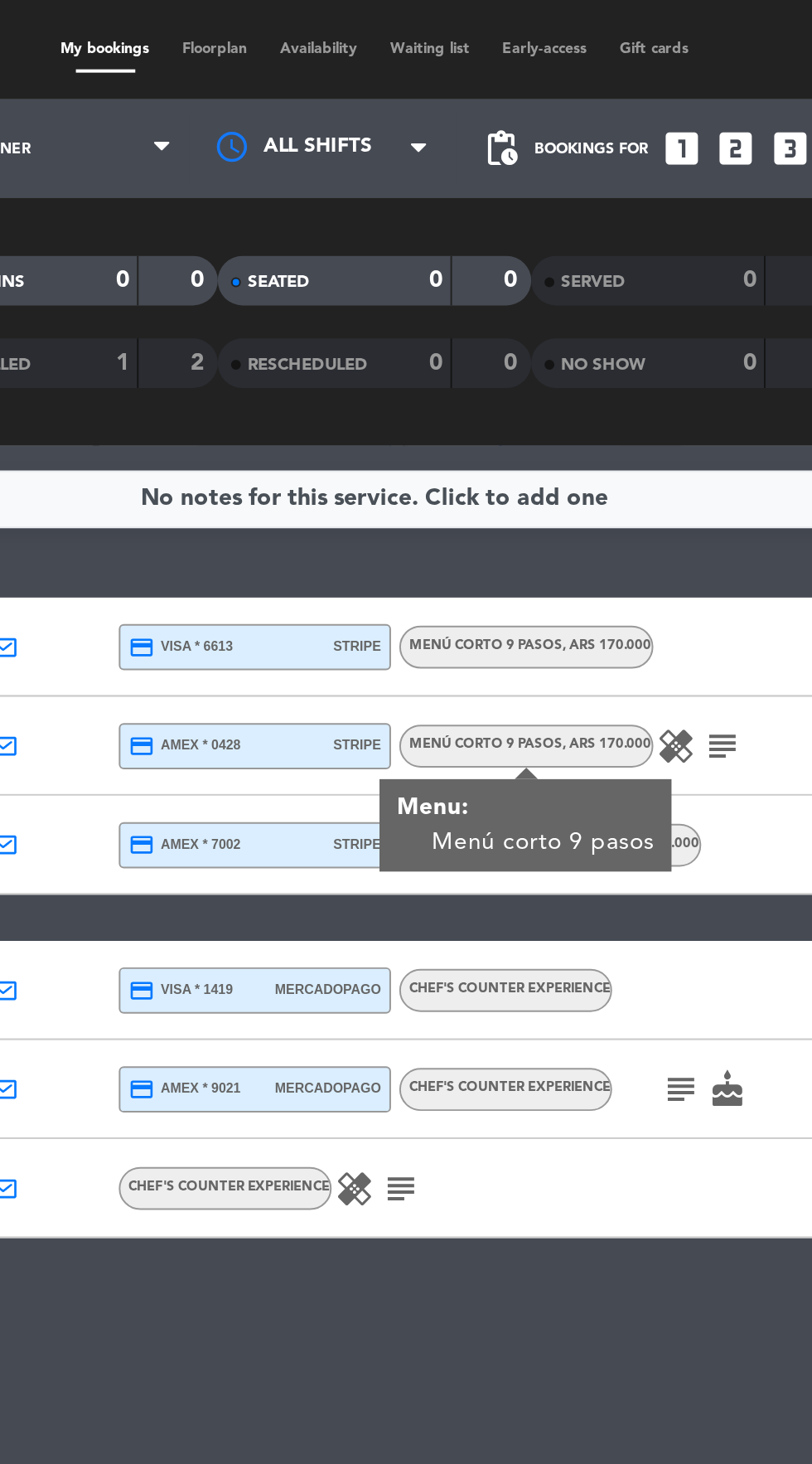
click at [548, 373] on icon "healing" at bounding box center [558, 374] width 20 height 20
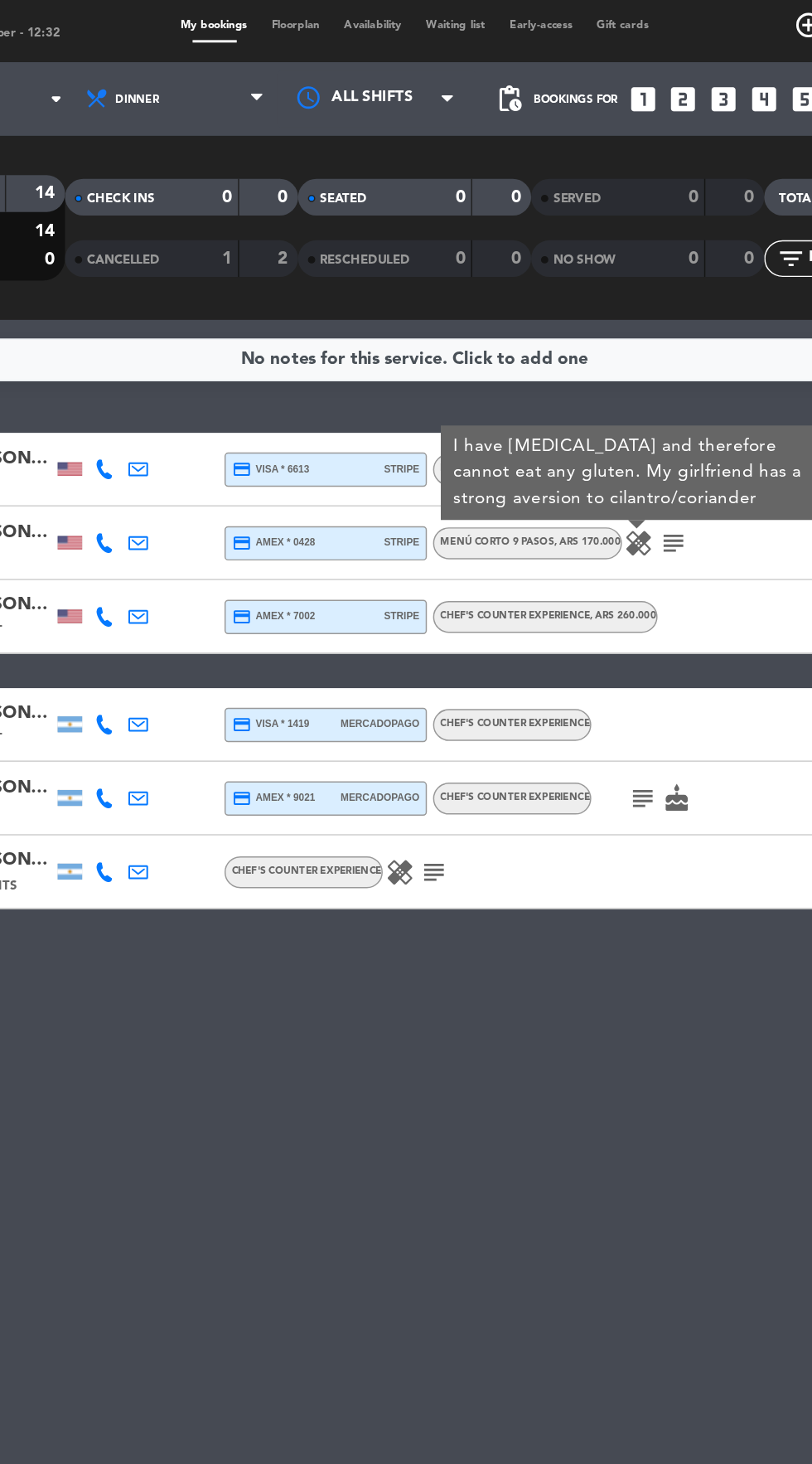
click at [583, 544] on icon "cake" at bounding box center [583, 547] width 20 height 20
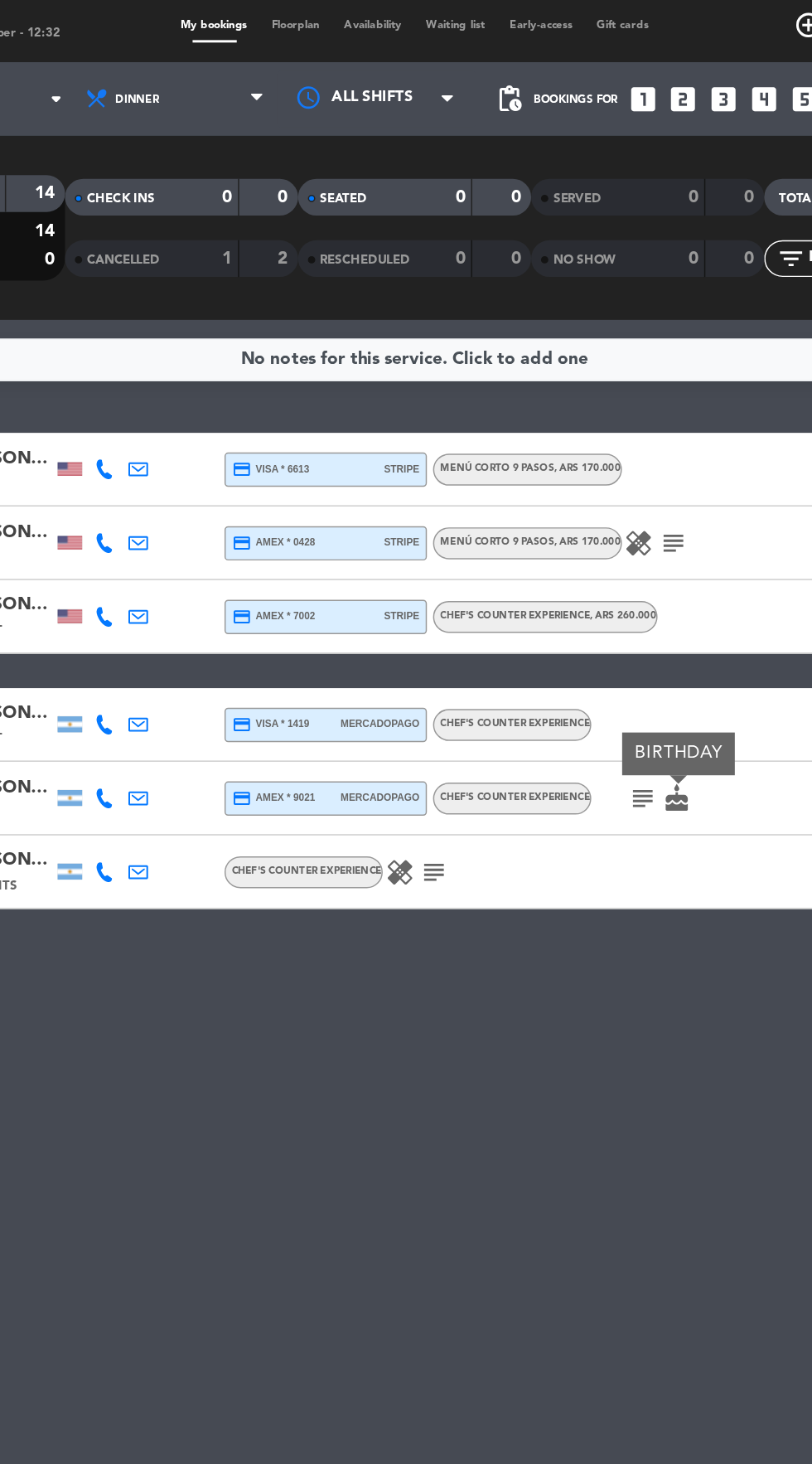
click at [562, 542] on icon "subject" at bounding box center [560, 547] width 20 height 20
click at [379, 602] on div "Chef's Counter Experience" at bounding box center [333, 596] width 102 height 10
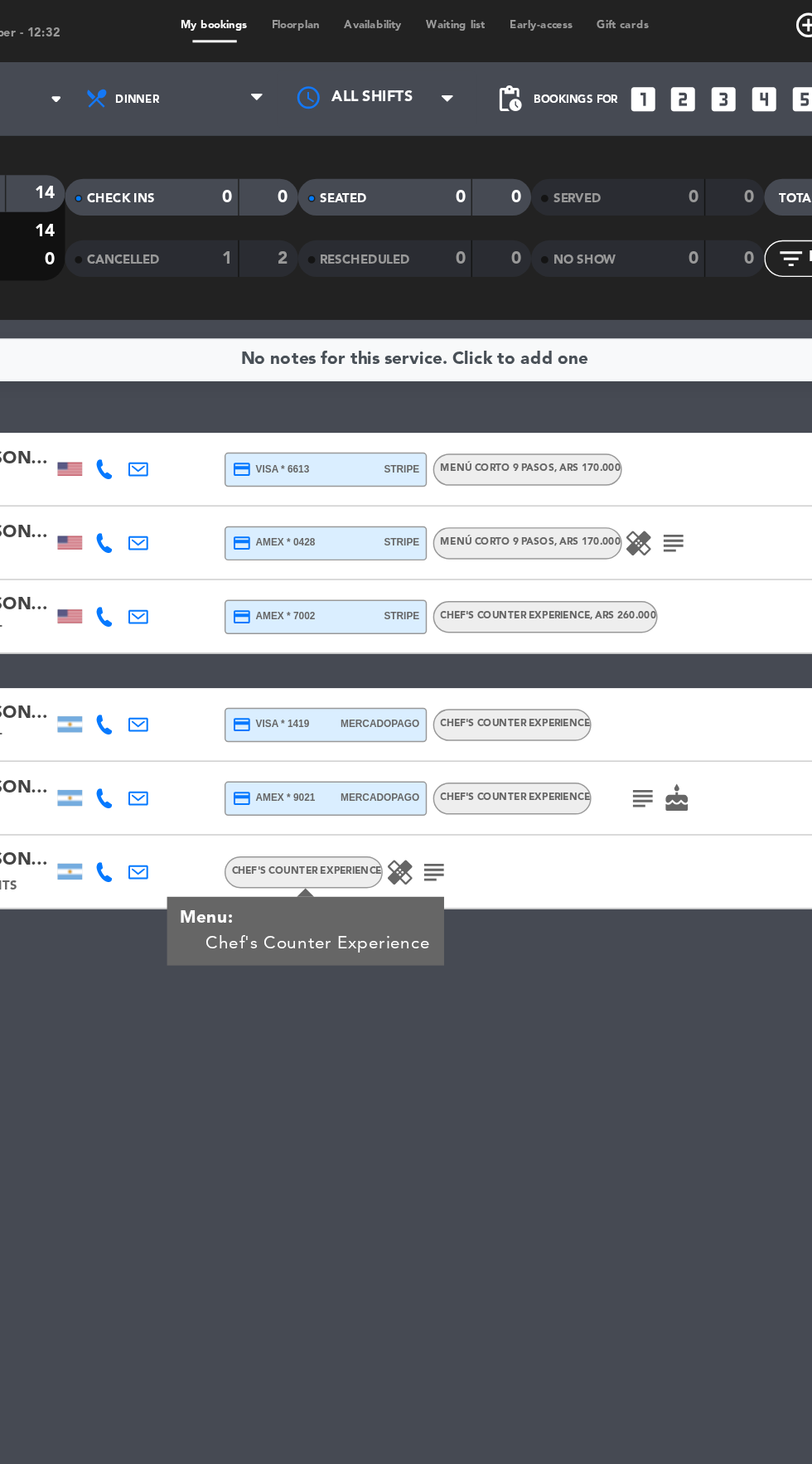
click at [417, 596] on icon "subject" at bounding box center [419, 597] width 20 height 20
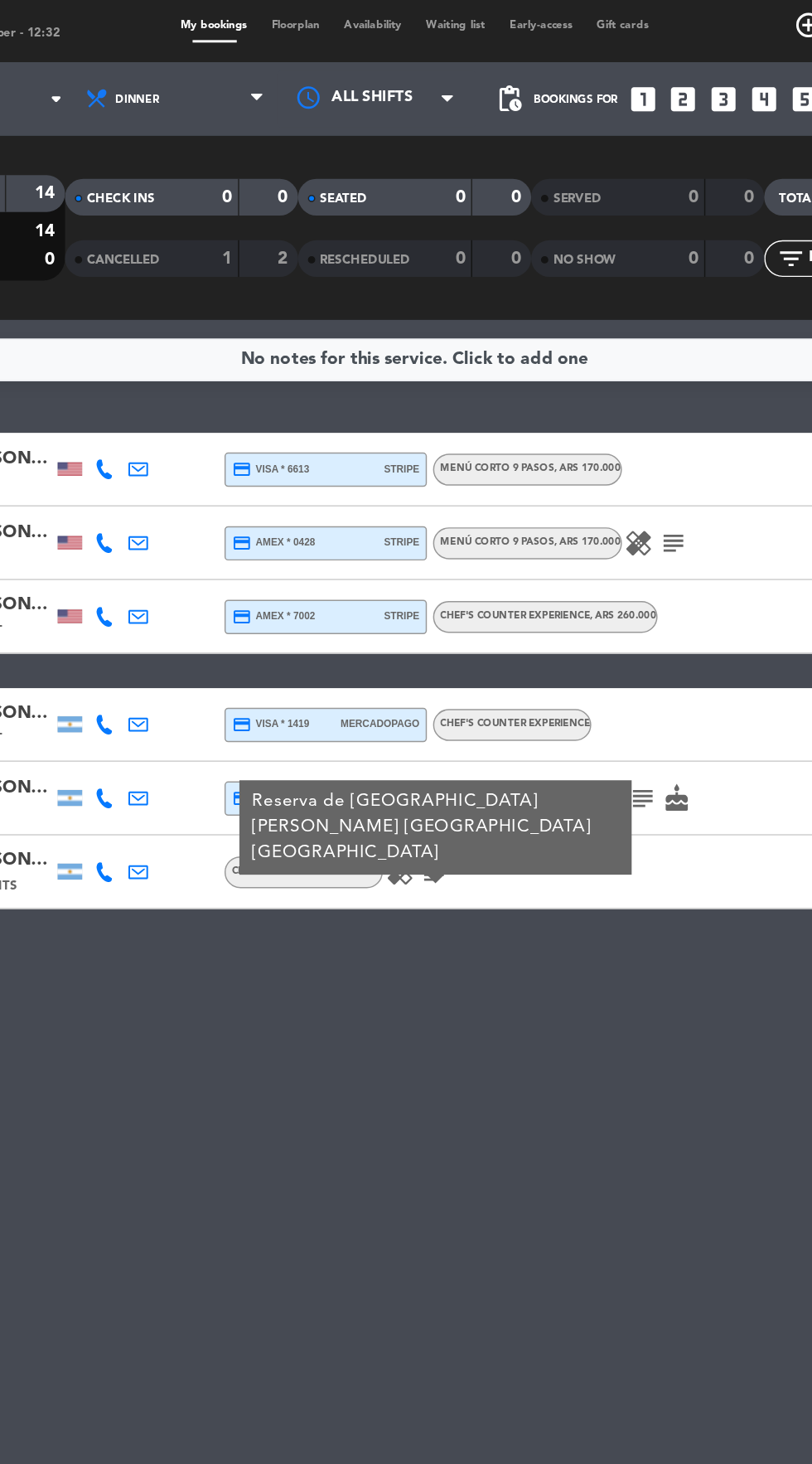
click at [387, 592] on icon "healing" at bounding box center [396, 597] width 20 height 20
